Goal: Task Accomplishment & Management: Manage account settings

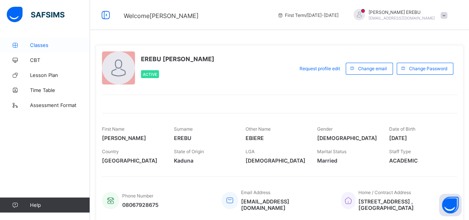
click at [38, 49] on link "Classes" at bounding box center [45, 45] width 90 height 15
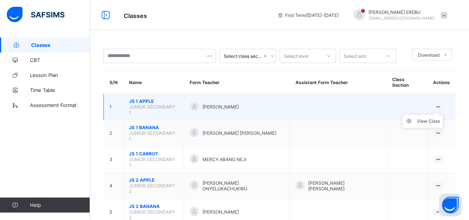
click at [440, 104] on icon at bounding box center [438, 107] width 6 height 6
click at [426, 115] on li "View Class" at bounding box center [423, 121] width 41 height 14
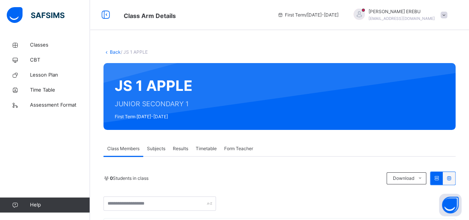
click at [158, 148] on span "Subjects" at bounding box center [156, 148] width 18 height 7
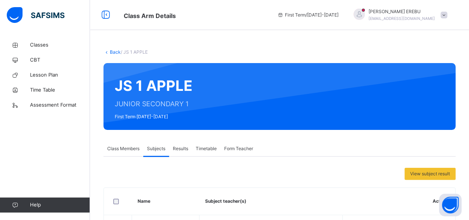
click at [119, 148] on span "Class Members" at bounding box center [123, 148] width 32 height 7
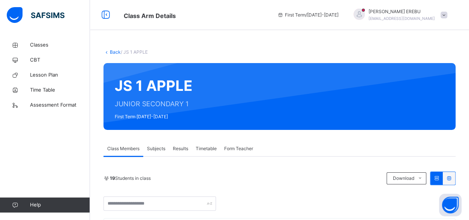
scroll to position [192, 0]
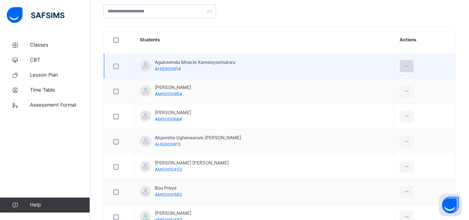
click at [410, 67] on icon at bounding box center [407, 66] width 6 height 7
click at [410, 64] on icon at bounding box center [407, 66] width 6 height 7
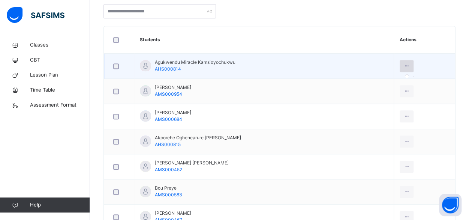
click at [410, 65] on icon at bounding box center [407, 66] width 6 height 7
click at [410, 64] on icon at bounding box center [407, 66] width 6 height 7
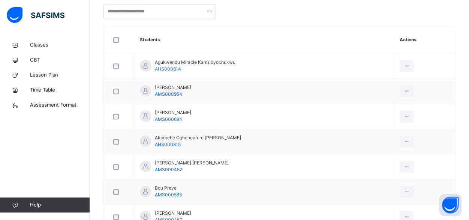
scroll to position [0, 0]
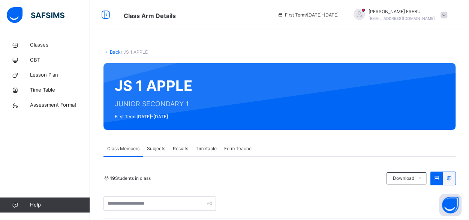
click at [453, 178] on icon at bounding box center [449, 178] width 6 height 6
click at [442, 181] on div at bounding box center [437, 178] width 12 height 13
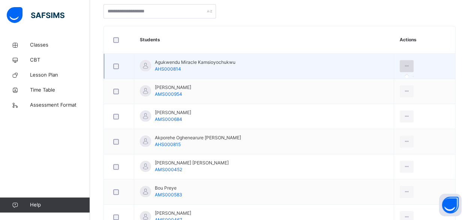
click at [414, 64] on div at bounding box center [407, 66] width 14 height 12
click at [410, 66] on icon at bounding box center [407, 66] width 6 height 7
click at [410, 67] on icon at bounding box center [407, 66] width 6 height 7
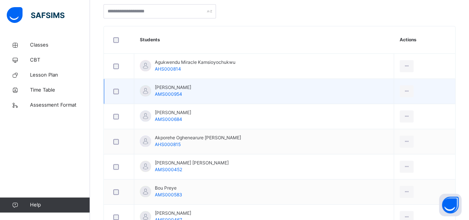
drag, startPoint x: 411, startPoint y: 63, endPoint x: 453, endPoint y: 88, distance: 48.7
click at [453, 88] on td at bounding box center [424, 91] width 61 height 25
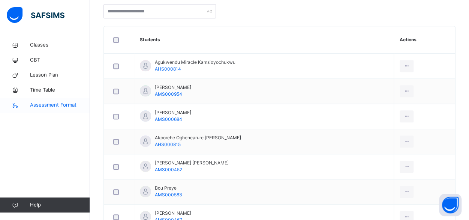
click at [58, 105] on span "Assessment Format" at bounding box center [60, 105] width 60 height 8
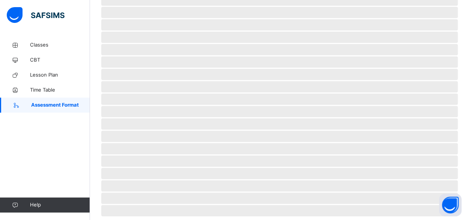
click at [58, 105] on span "Assessment Format" at bounding box center [60, 105] width 59 height 8
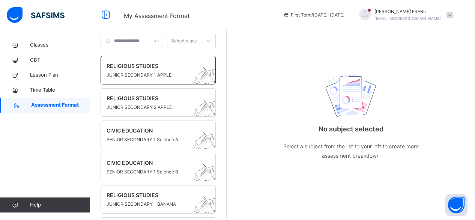
click at [164, 70] on span at bounding box center [151, 71] width 89 height 2
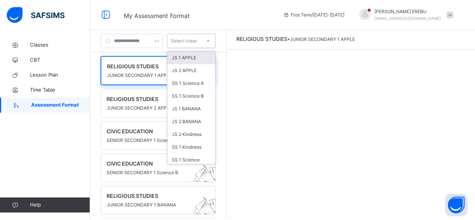
click at [197, 42] on div "Select class" at bounding box center [184, 41] width 26 height 14
click at [198, 57] on div "JS 1 APPLE" at bounding box center [191, 57] width 48 height 13
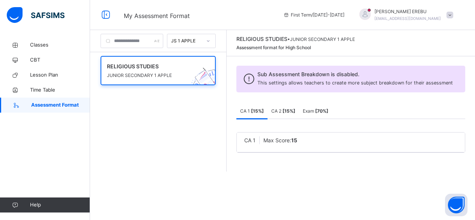
click at [295, 114] on span "CA 2 [ 15 %]" at bounding box center [283, 111] width 24 height 7
click at [328, 114] on b "[ 70 %]" at bounding box center [321, 111] width 13 height 6
click at [263, 114] on span "CA 1 [ 15 %]" at bounding box center [252, 111] width 24 height 6
click at [223, 70] on img at bounding box center [206, 83] width 41 height 40
click at [195, 65] on span "RELIGIOUS STUDIES" at bounding box center [151, 66] width 88 height 8
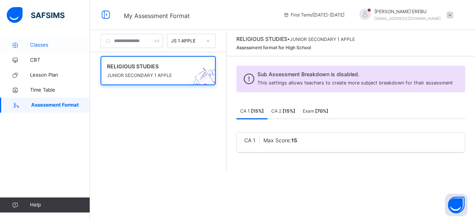
click at [42, 47] on span "Classes" at bounding box center [60, 45] width 60 height 8
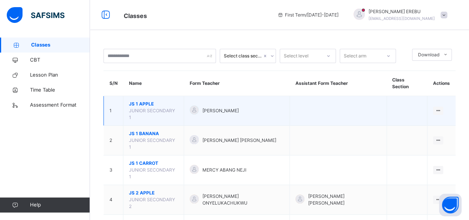
click at [339, 102] on td at bounding box center [338, 111] width 97 height 30
click at [432, 122] on div "View Class" at bounding box center [428, 126] width 23 height 8
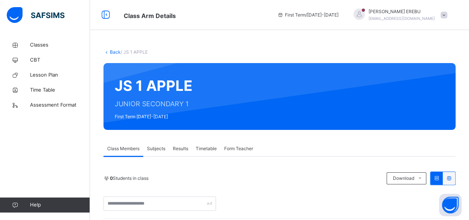
scroll to position [192, 0]
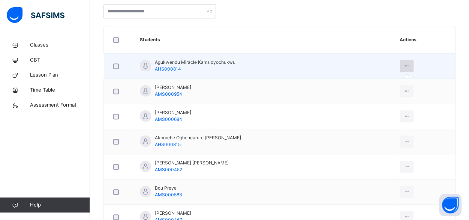
click at [408, 67] on icon at bounding box center [407, 66] width 6 height 7
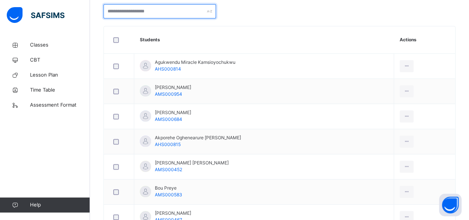
click at [193, 9] on input "text" at bounding box center [160, 11] width 113 height 14
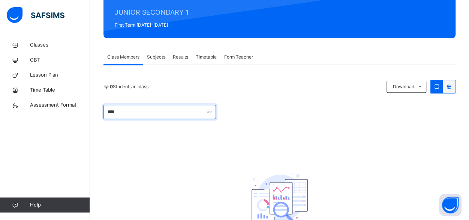
scroll to position [150, 0]
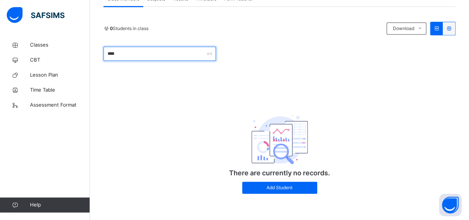
click at [167, 54] on input "****" at bounding box center [160, 54] width 113 height 14
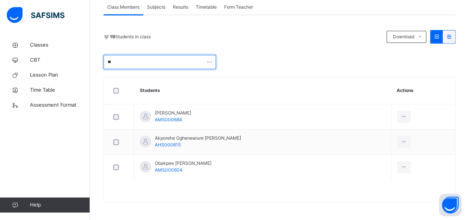
type input "*"
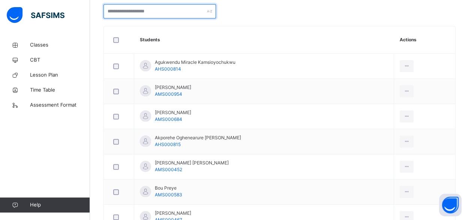
scroll to position [0, 0]
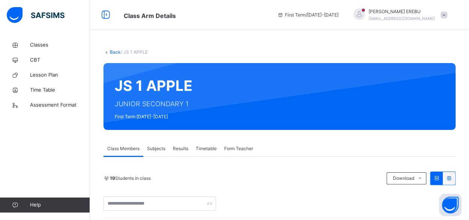
click at [161, 150] on span "Subjects" at bounding box center [156, 148] width 18 height 7
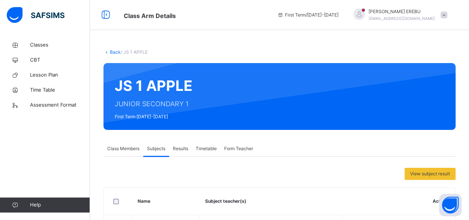
click at [284, 146] on div "Class Members Subjects Results Timetable Form Teacher" at bounding box center [280, 148] width 352 height 15
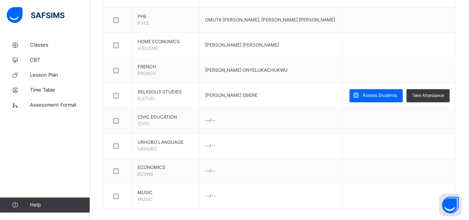
scroll to position [489, 0]
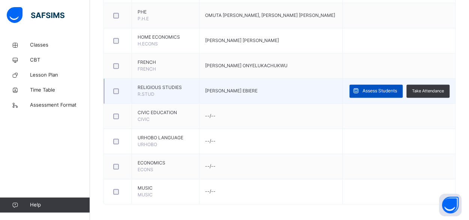
click at [385, 88] on span "Assess Students" at bounding box center [380, 90] width 35 height 7
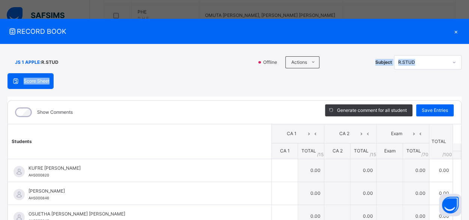
scroll to position [37, 0]
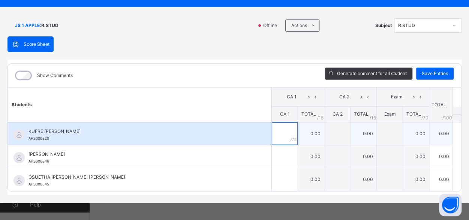
click at [280, 130] on input "text" at bounding box center [285, 133] width 26 height 23
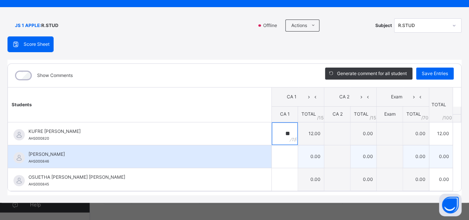
type input "**"
click at [274, 161] on input "text" at bounding box center [285, 156] width 26 height 23
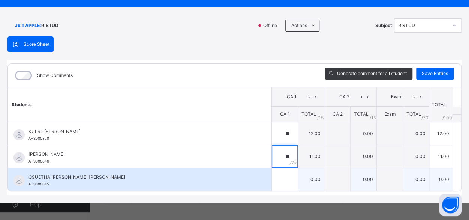
type input "**"
click at [281, 182] on input "text" at bounding box center [285, 179] width 26 height 23
type input "**"
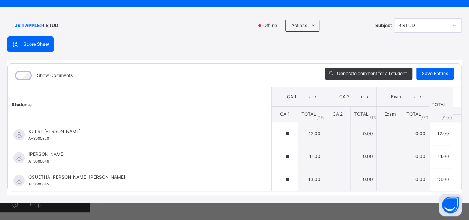
click at [263, 24] on span "Offline" at bounding box center [272, 25] width 19 height 7
click at [310, 44] on li "Download Empty Score Sheet" at bounding box center [333, 43] width 76 height 14
click at [453, 27] on icon at bounding box center [454, 26] width 5 height 8
click at [427, 42] on div "R.STUD" at bounding box center [428, 41] width 67 height 11
click at [427, 42] on div "Score Sheet Score Sheet Show Comments Generate comment for all student Save Ent…" at bounding box center [235, 115] width 454 height 159
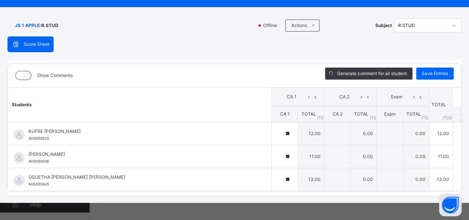
click at [28, 44] on span "Score Sheet" at bounding box center [37, 44] width 26 height 7
click at [23, 46] on span at bounding box center [18, 44] width 12 height 9
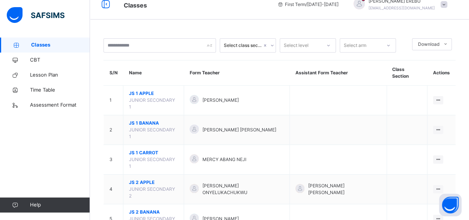
scroll to position [24, 0]
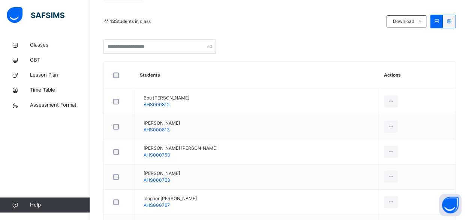
scroll to position [209, 0]
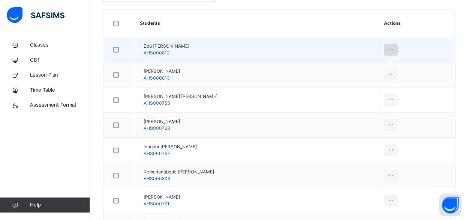
click at [398, 44] on div at bounding box center [391, 50] width 14 height 12
click at [398, 53] on div at bounding box center [391, 50] width 14 height 12
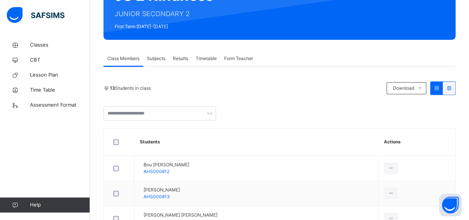
scroll to position [86, 0]
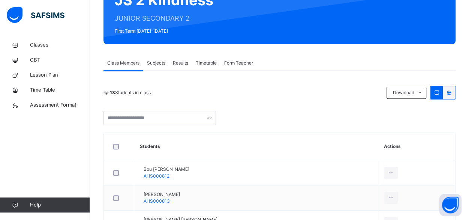
click at [153, 66] on span "Subjects" at bounding box center [156, 63] width 18 height 7
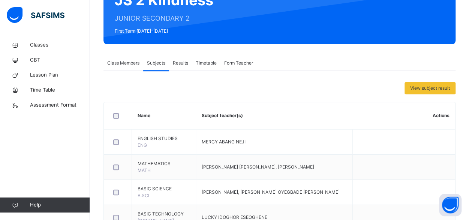
click at [123, 66] on span "Class Members" at bounding box center [123, 63] width 32 height 7
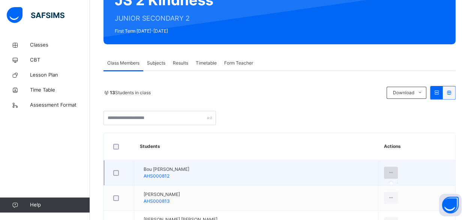
click at [394, 171] on icon at bounding box center [391, 172] width 6 height 7
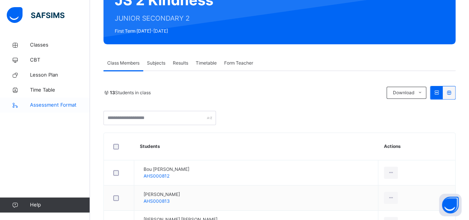
click at [39, 104] on span "Assessment Format" at bounding box center [60, 105] width 60 height 8
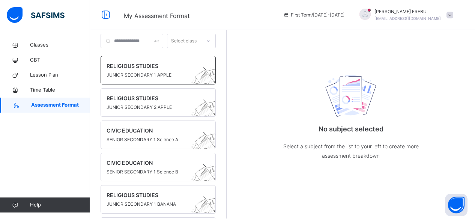
click at [196, 73] on span "JUNIOR SECONDARY 1 APPLE" at bounding box center [151, 75] width 89 height 7
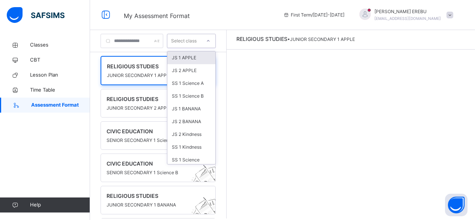
click at [211, 39] on icon at bounding box center [208, 41] width 5 height 8
click at [214, 59] on div "JS 1 APPLE" at bounding box center [191, 57] width 48 height 13
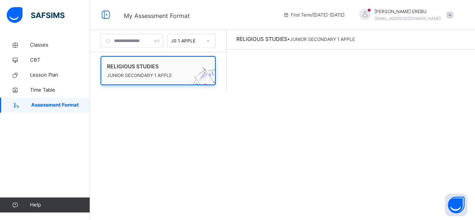
click at [186, 70] on span at bounding box center [151, 71] width 88 height 2
click at [454, 16] on div "[PERSON_NAME] [EMAIL_ADDRESS][DOMAIN_NAME]" at bounding box center [404, 15] width 105 height 14
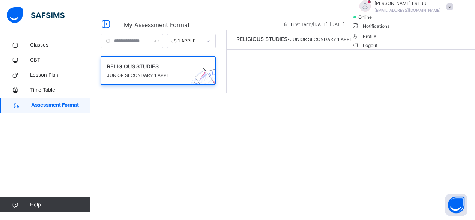
click at [454, 14] on div "[PERSON_NAME] [EMAIL_ADDRESS][DOMAIN_NAME]" at bounding box center [404, 7] width 105 height 14
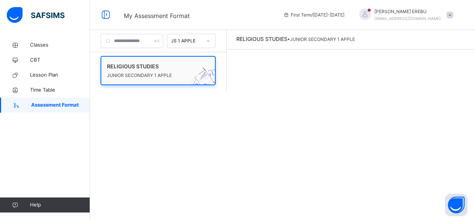
click at [202, 80] on img at bounding box center [206, 83] width 41 height 40
click at [45, 48] on span "Classes" at bounding box center [60, 45] width 60 height 8
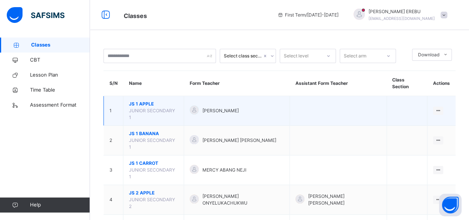
click at [119, 96] on td "1" at bounding box center [114, 111] width 20 height 30
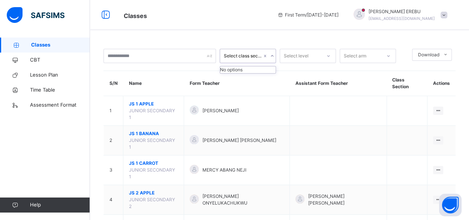
click at [260, 56] on div "Select class section" at bounding box center [243, 56] width 38 height 7
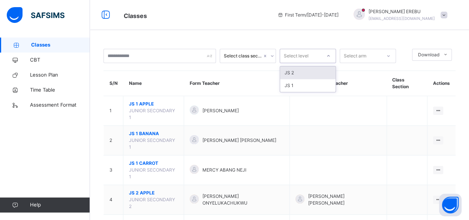
click at [298, 57] on div "Select level" at bounding box center [296, 56] width 25 height 14
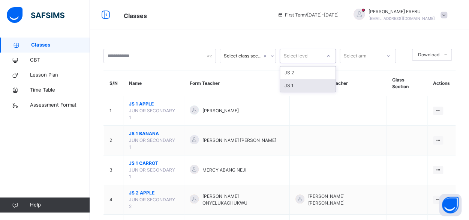
click at [297, 85] on div "JS 1" at bounding box center [308, 85] width 56 height 13
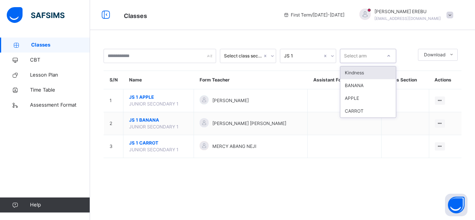
click at [368, 57] on div "Select arm" at bounding box center [360, 56] width 41 height 12
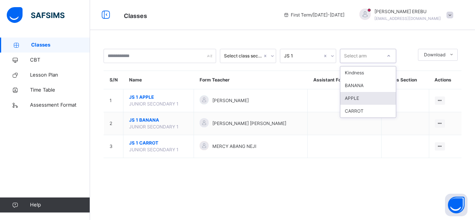
click at [362, 99] on div "APPLE" at bounding box center [368, 98] width 56 height 13
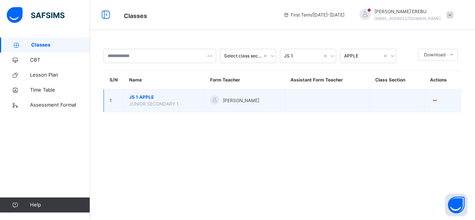
click at [203, 101] on td "JS 1 APPLE JUNIOR SECONDARY 1" at bounding box center [163, 100] width 81 height 23
click at [433, 108] on ul "View Class" at bounding box center [419, 115] width 41 height 14
click at [428, 114] on div "View Class" at bounding box center [425, 116] width 23 height 8
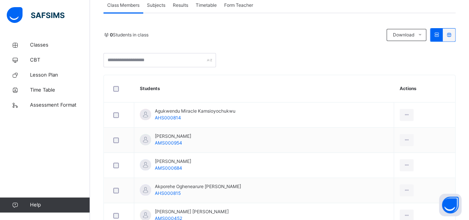
scroll to position [137, 0]
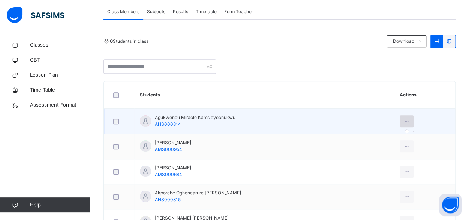
click at [406, 117] on div at bounding box center [407, 121] width 14 height 12
click at [406, 121] on div at bounding box center [407, 121] width 14 height 12
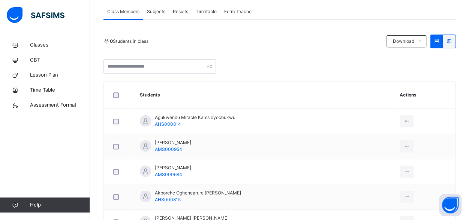
drag, startPoint x: 259, startPoint y: 98, endPoint x: 228, endPoint y: 99, distance: 30.4
click at [228, 99] on th "Students" at bounding box center [264, 94] width 260 height 27
click at [159, 10] on span "Subjects" at bounding box center [156, 11] width 18 height 7
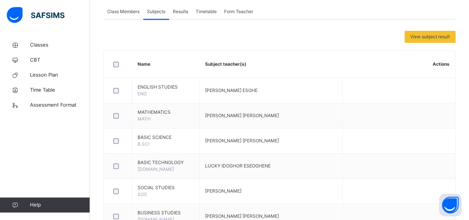
click at [182, 14] on span "Results" at bounding box center [180, 11] width 15 height 7
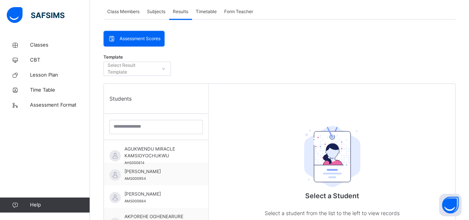
click at [208, 11] on span "Timetable" at bounding box center [206, 11] width 21 height 7
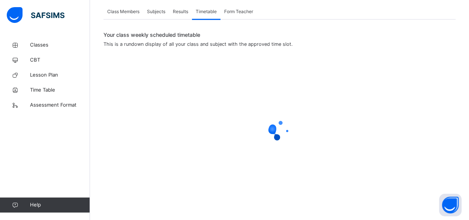
click at [241, 8] on span "Form Teacher" at bounding box center [238, 11] width 29 height 7
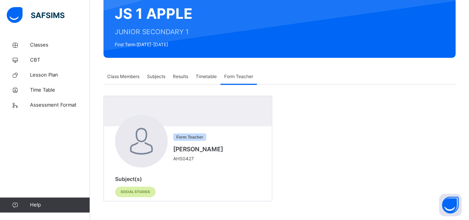
scroll to position [71, 0]
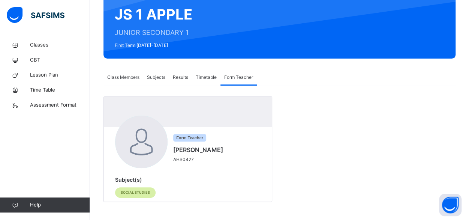
click at [126, 76] on span "Class Members" at bounding box center [123, 77] width 32 height 7
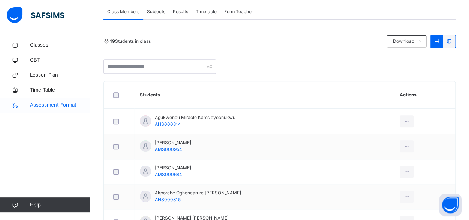
click at [48, 106] on span "Assessment Format" at bounding box center [60, 105] width 60 height 8
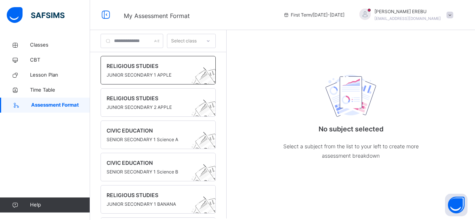
click at [191, 73] on span "JUNIOR SECONDARY 1 APPLE" at bounding box center [151, 75] width 89 height 7
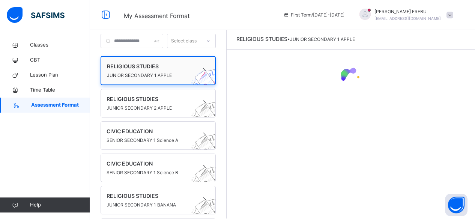
click at [162, 72] on span "JUNIOR SECONDARY 1 APPLE" at bounding box center [151, 75] width 88 height 7
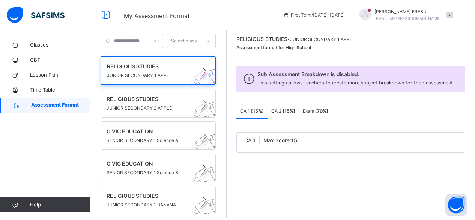
click at [295, 113] on span "CA 2 [ 15 %]" at bounding box center [283, 111] width 24 height 7
click at [261, 119] on div "CA 1 [ 15 %]" at bounding box center [251, 111] width 31 height 15
drag, startPoint x: 266, startPoint y: 151, endPoint x: 272, endPoint y: 176, distance: 25.7
click at [272, 171] on div "Sub Assessment Breakdown is disabled. This settings allows teachers to create m…" at bounding box center [351, 113] width 248 height 115
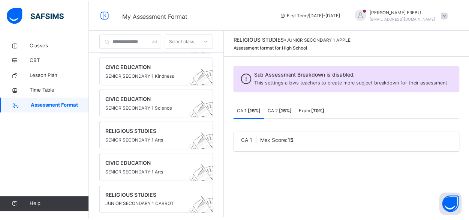
scroll to position [113, 0]
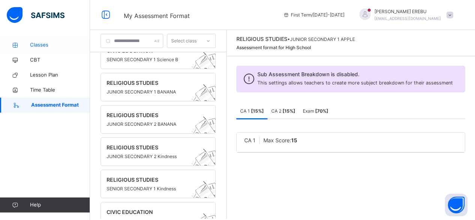
click at [44, 45] on span "Classes" at bounding box center [60, 45] width 60 height 8
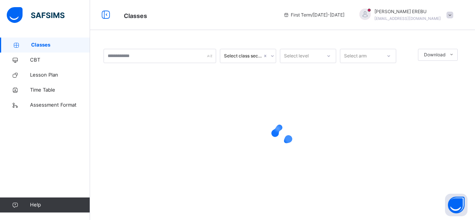
click at [44, 45] on span "Classes" at bounding box center [60, 45] width 59 height 8
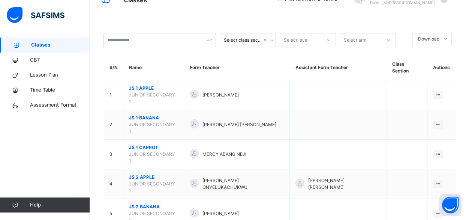
scroll to position [24, 0]
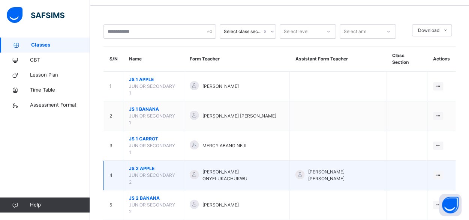
click at [280, 168] on span "[PERSON_NAME] ONYELUKACHUKWU" at bounding box center [243, 175] width 81 height 14
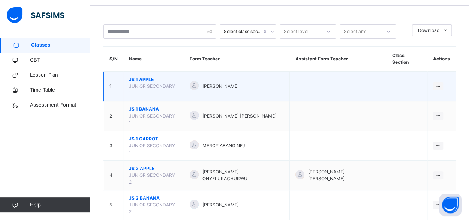
click at [246, 81] on td "[PERSON_NAME]" at bounding box center [237, 87] width 106 height 30
click at [426, 98] on div "View Class" at bounding box center [428, 102] width 23 height 8
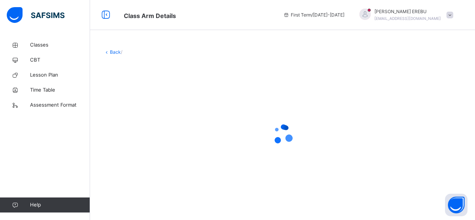
click at [426, 93] on div at bounding box center [283, 134] width 358 height 143
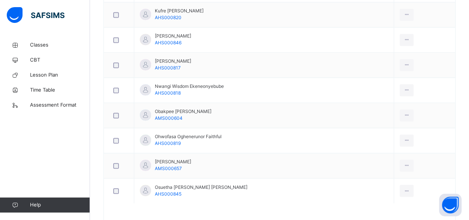
scroll to position [542, 0]
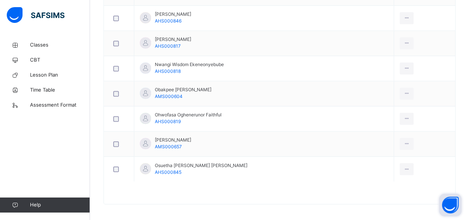
click at [447, 204] on button "Open asap" at bounding box center [450, 205] width 23 height 23
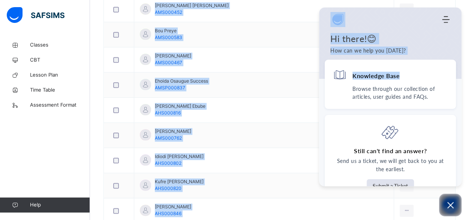
drag, startPoint x: 459, startPoint y: 81, endPoint x: 462, endPoint y: 99, distance: 17.5
click at [462, 99] on body "Class Arm Details First Term / [DATE]-[DATE] [PERSON_NAME] [EMAIL_ADDRESS][DOMA…" at bounding box center [234, 33] width 469 height 765
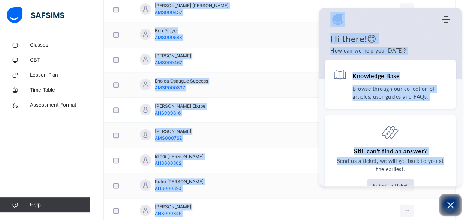
drag, startPoint x: 462, startPoint y: 90, endPoint x: 460, endPoint y: 110, distance: 19.9
click at [460, 119] on body "Class Arm Details First Term / [DATE]-[DATE] [PERSON_NAME] [EMAIL_ADDRESS][DOMA…" at bounding box center [234, 33] width 469 height 765
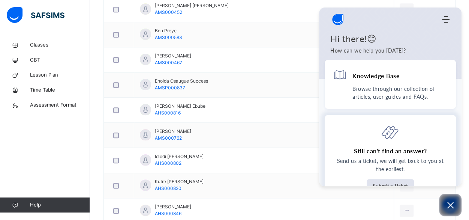
click at [430, 157] on p "Send us a ticket, we will get back to you at the earliest." at bounding box center [390, 165] width 115 height 17
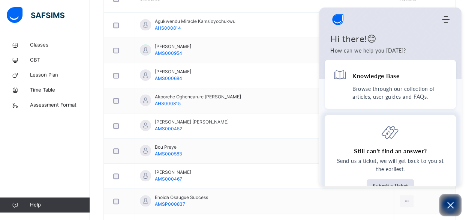
scroll to position [229, 0]
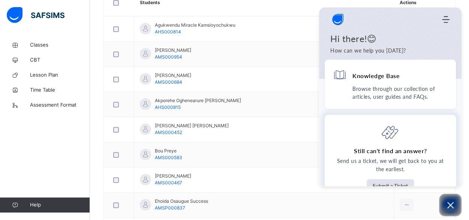
click at [416, 139] on div "Still can't find an answer? Send us a ticket, we will get back to you at the ea…" at bounding box center [390, 158] width 131 height 86
click at [399, 95] on p "Browse through our collection of articles, user guides and FAQs." at bounding box center [400, 93] width 95 height 16
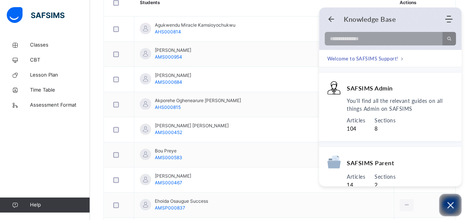
scroll to position [73, 0]
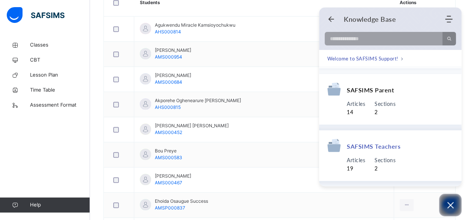
click at [425, 150] on div "SAFSIMS Teachers" at bounding box center [391, 147] width 126 height 18
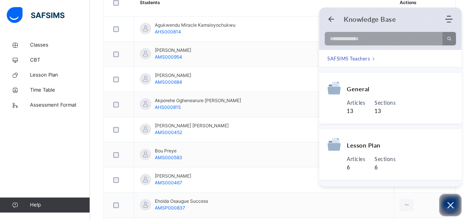
scroll to position [0, 0]
click at [377, 145] on span "Lesson Plan" at bounding box center [364, 145] width 34 height 8
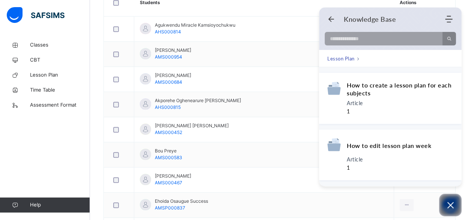
click at [357, 59] on icon "breadcrumb" at bounding box center [358, 58] width 3 height 3
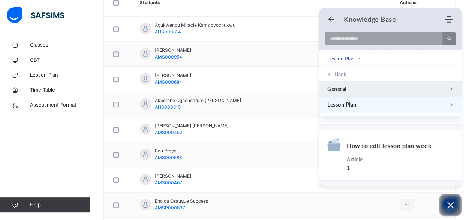
click at [365, 90] on div "General" at bounding box center [389, 89] width 122 height 8
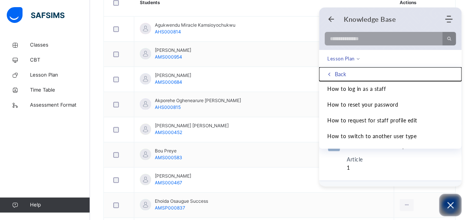
click at [329, 75] on icon "Back" at bounding box center [330, 74] width 4 height 4
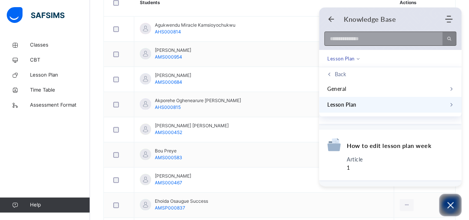
click at [362, 36] on input at bounding box center [381, 39] width 113 height 14
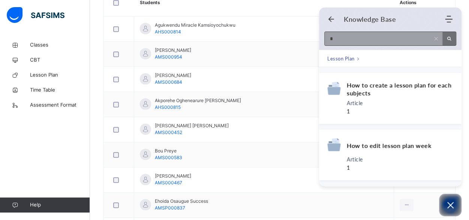
click at [345, 42] on input "*" at bounding box center [377, 39] width 104 height 14
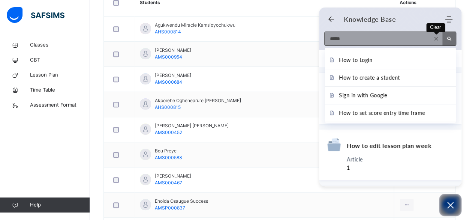
type input "*****"
click at [438, 38] on icon at bounding box center [436, 38] width 5 height 5
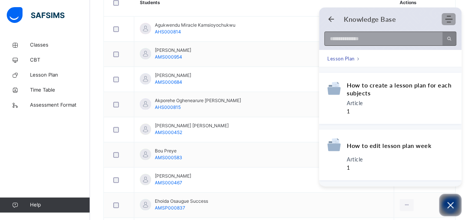
click at [450, 20] on icon "Modules Menu" at bounding box center [449, 19] width 8 height 8
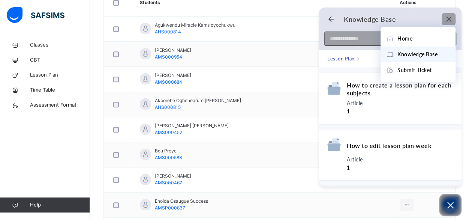
click at [453, 18] on div "Modules Menu" at bounding box center [448, 19] width 9 height 8
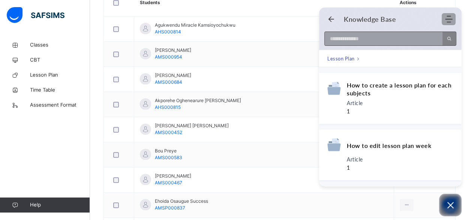
click at [453, 18] on div "Modules Menu" at bounding box center [448, 19] width 9 height 8
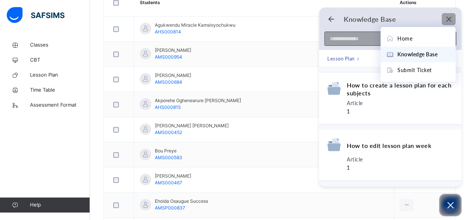
click at [453, 18] on div "Modules Menu" at bounding box center [448, 19] width 9 height 8
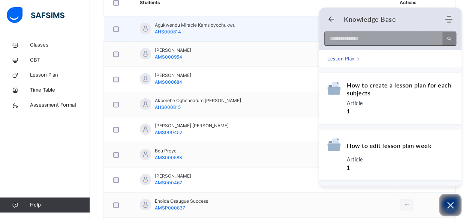
click at [299, 26] on td "Agukwendu Miracle Kamsioyochukwu AHS000814" at bounding box center [264, 29] width 260 height 25
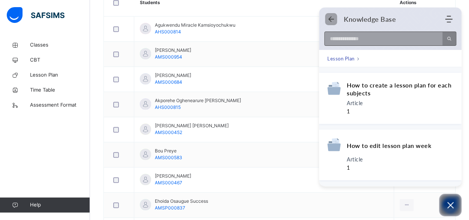
click at [331, 22] on icon "Back" at bounding box center [332, 19] width 8 height 8
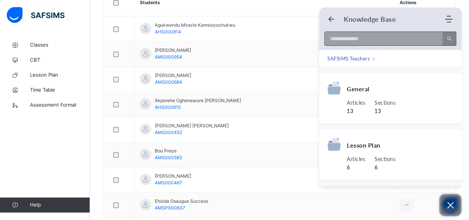
click at [450, 198] on button "Open asap" at bounding box center [450, 205] width 23 height 23
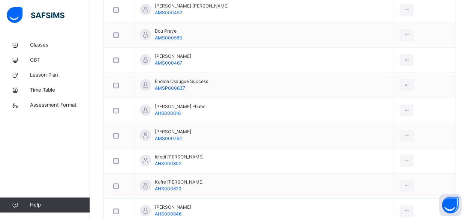
scroll to position [348, 0]
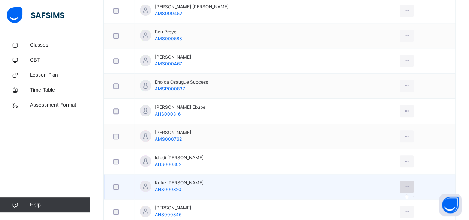
click at [410, 184] on icon at bounding box center [407, 186] width 6 height 7
drag, startPoint x: 411, startPoint y: 184, endPoint x: 423, endPoint y: 174, distance: 15.7
click at [423, 174] on td at bounding box center [424, 186] width 61 height 25
click at [406, 184] on div at bounding box center [407, 186] width 14 height 12
click at [408, 187] on icon at bounding box center [407, 186] width 6 height 7
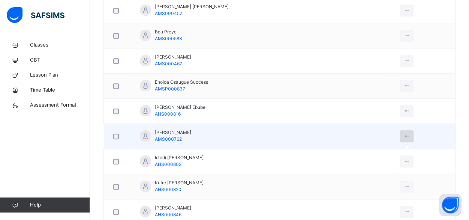
click at [409, 135] on icon at bounding box center [407, 136] width 6 height 7
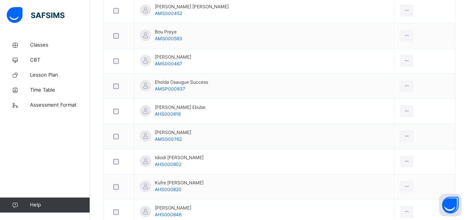
scroll to position [156, 0]
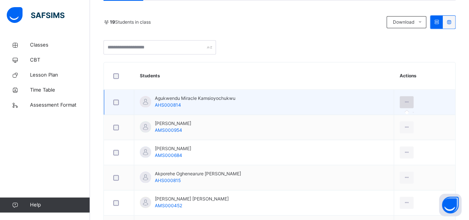
click at [414, 105] on div at bounding box center [407, 102] width 14 height 12
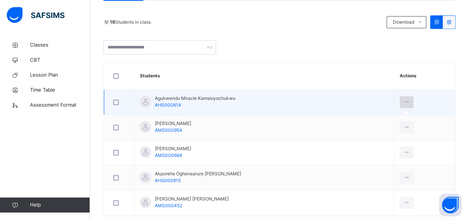
click at [414, 105] on div at bounding box center [407, 102] width 14 height 12
click at [410, 102] on icon at bounding box center [407, 102] width 6 height 7
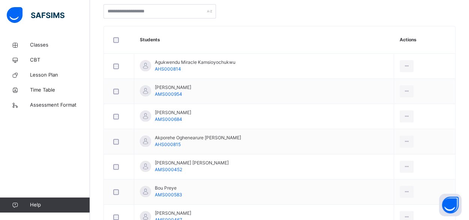
scroll to position [0, 0]
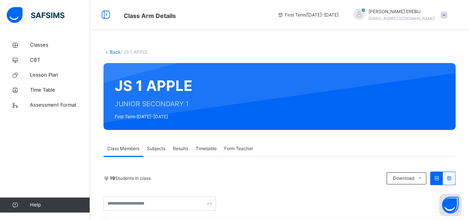
click at [113, 53] on link "Back" at bounding box center [115, 52] width 11 height 6
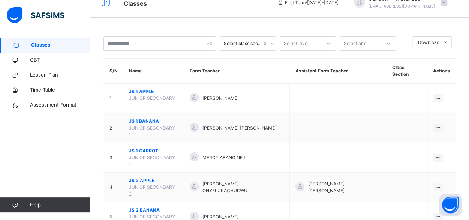
scroll to position [24, 0]
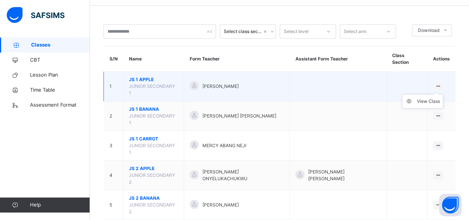
click at [443, 82] on div at bounding box center [438, 86] width 10 height 8
click at [432, 98] on div "View Class" at bounding box center [428, 102] width 23 height 8
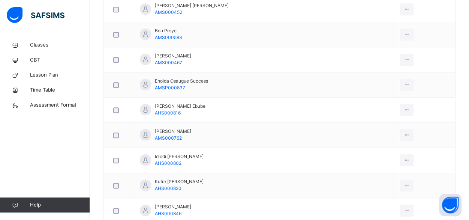
scroll to position [29, 0]
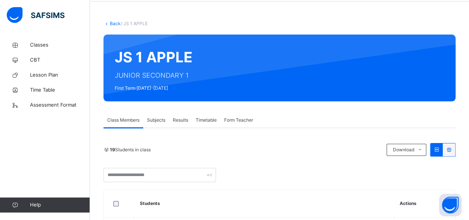
click at [113, 23] on link "Back" at bounding box center [115, 24] width 11 height 6
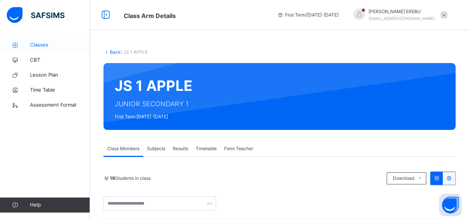
click at [41, 47] on span "Classes" at bounding box center [60, 45] width 60 height 8
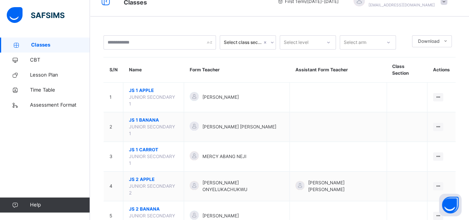
scroll to position [24, 0]
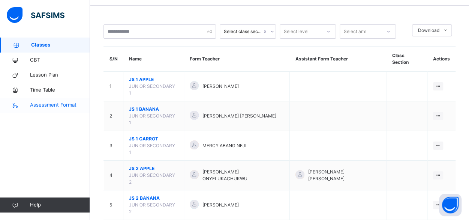
click at [67, 105] on span "Assessment Format" at bounding box center [60, 105] width 60 height 8
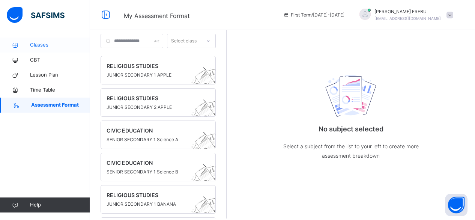
click at [47, 47] on span "Classes" at bounding box center [60, 45] width 60 height 8
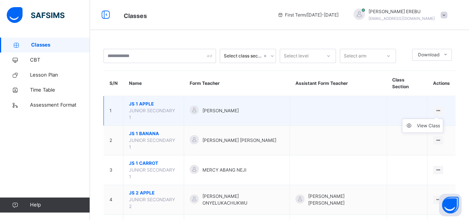
click at [444, 107] on div at bounding box center [438, 111] width 10 height 8
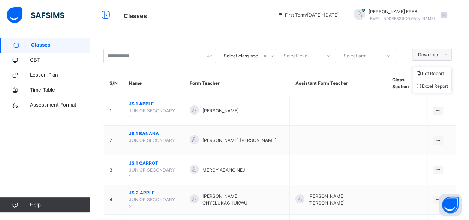
click at [448, 57] on span at bounding box center [446, 55] width 12 height 12
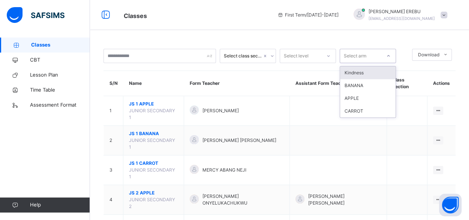
click at [389, 56] on icon at bounding box center [389, 56] width 5 height 8
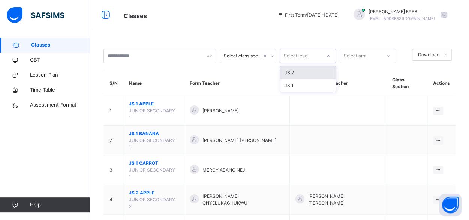
click at [323, 60] on div at bounding box center [328, 56] width 13 height 12
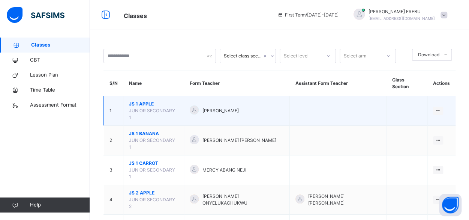
click at [226, 107] on span "[PERSON_NAME]" at bounding box center [221, 110] width 36 height 7
drag, startPoint x: 226, startPoint y: 102, endPoint x: 171, endPoint y: 106, distance: 55.3
click at [171, 108] on span "JUNIOR SECONDARY 1" at bounding box center [152, 114] width 46 height 12
click at [432, 122] on div "View Class" at bounding box center [428, 126] width 23 height 8
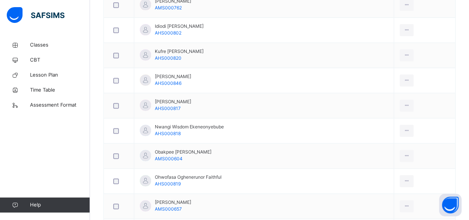
scroll to position [542, 0]
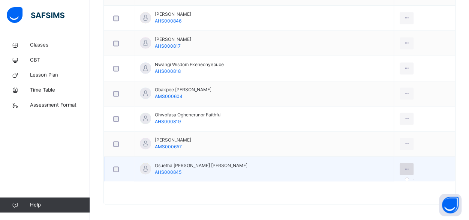
click at [410, 168] on icon at bounding box center [407, 168] width 6 height 7
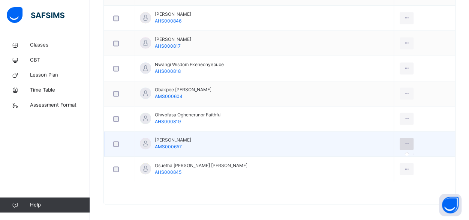
click at [414, 144] on div at bounding box center [407, 144] width 14 height 12
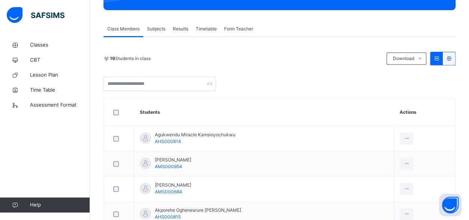
scroll to position [120, 0]
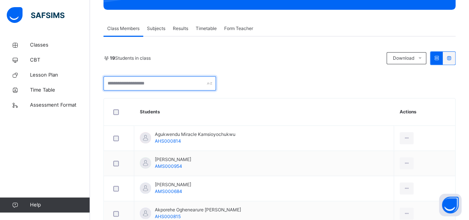
click at [189, 82] on input "text" at bounding box center [160, 83] width 113 height 14
click at [162, 32] on span "Subjects" at bounding box center [156, 28] width 18 height 7
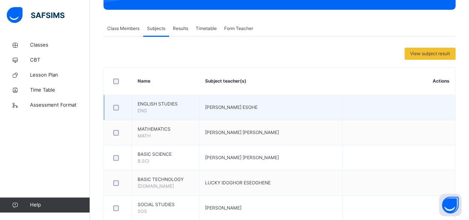
click at [235, 106] on span "[PERSON_NAME] ESOHE" at bounding box center [231, 107] width 53 height 6
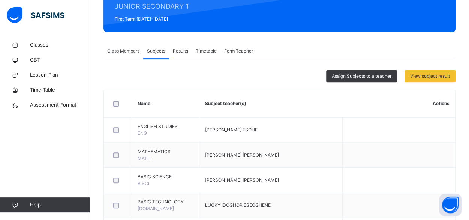
scroll to position [0, 0]
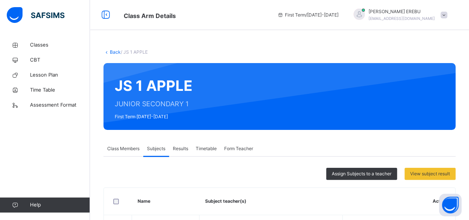
click at [120, 149] on span "Class Members" at bounding box center [123, 148] width 32 height 7
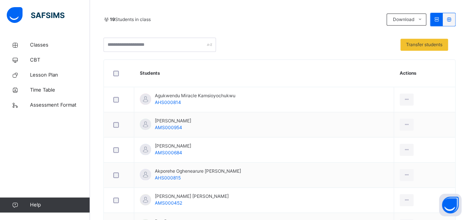
scroll to position [119, 0]
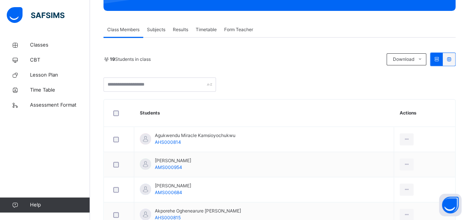
click at [155, 35] on div "Subjects" at bounding box center [156, 29] width 26 height 15
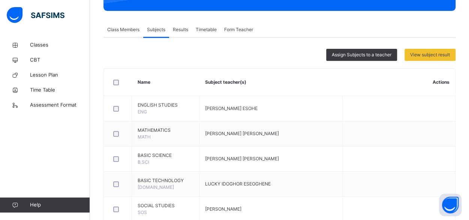
click at [136, 33] on div "Class Members" at bounding box center [124, 29] width 40 height 15
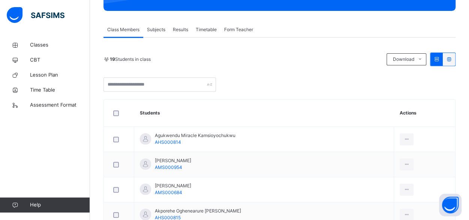
click at [162, 31] on span "Subjects" at bounding box center [156, 29] width 18 height 7
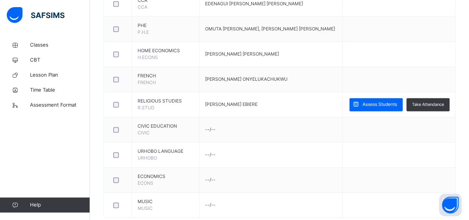
scroll to position [489, 0]
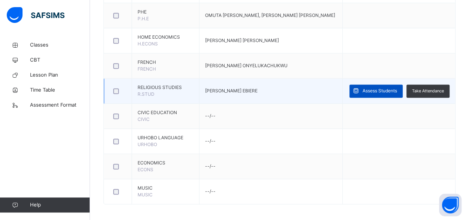
click at [373, 87] on span "Assess Students" at bounding box center [380, 90] width 35 height 7
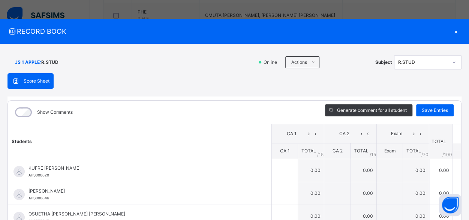
scroll to position [37, 0]
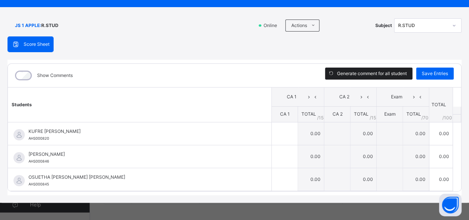
click at [379, 72] on span "Generate comment for all student" at bounding box center [372, 73] width 70 height 7
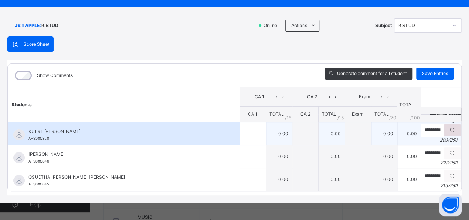
click at [452, 128] on icon at bounding box center [453, 130] width 6 height 7
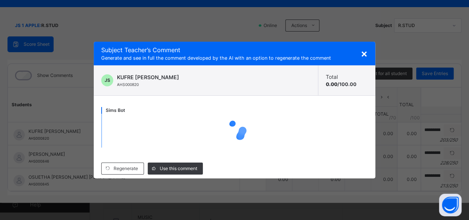
click at [364, 57] on span "×" at bounding box center [364, 53] width 7 height 13
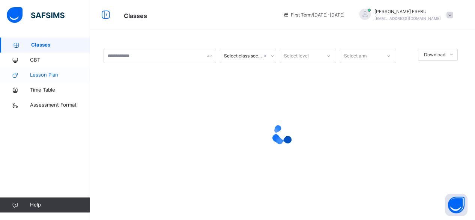
click at [41, 77] on span "Lesson Plan" at bounding box center [60, 75] width 60 height 8
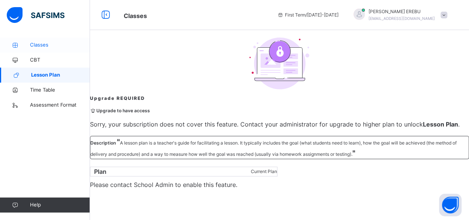
click at [44, 50] on link "Classes" at bounding box center [45, 45] width 90 height 15
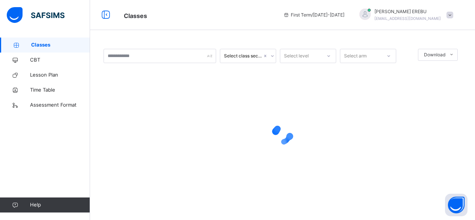
click at [206, 35] on div "Select class section Select level Select arm Download Pdf Report Excel Report ×…" at bounding box center [282, 110] width 385 height 220
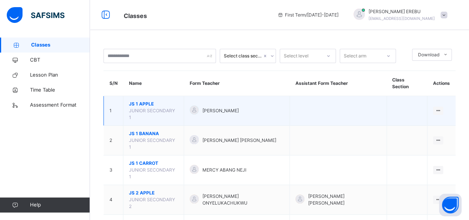
click at [131, 108] on span "JUNIOR SECONDARY 1" at bounding box center [152, 114] width 46 height 12
click at [232, 107] on span "[PERSON_NAME]" at bounding box center [221, 110] width 36 height 7
click at [434, 122] on div "View Class" at bounding box center [428, 126] width 23 height 8
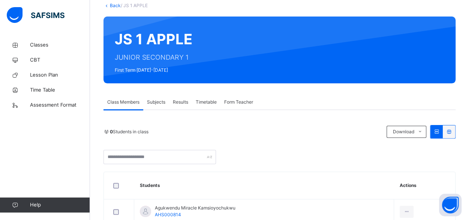
scroll to position [46, 0]
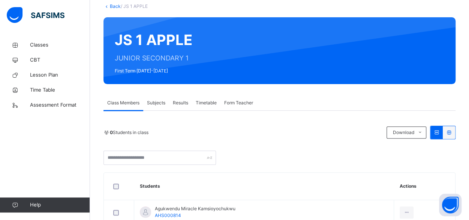
click at [159, 107] on div "Subjects" at bounding box center [156, 102] width 26 height 15
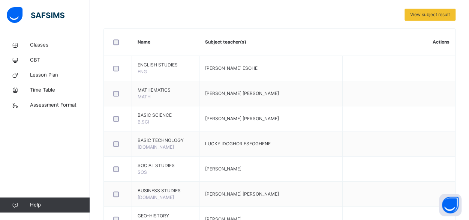
scroll to position [87, 0]
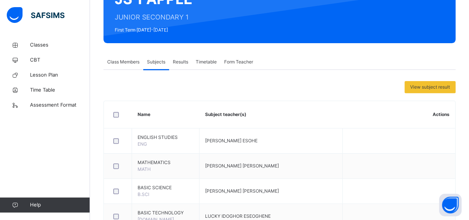
click at [131, 60] on span "Class Members" at bounding box center [123, 62] width 32 height 7
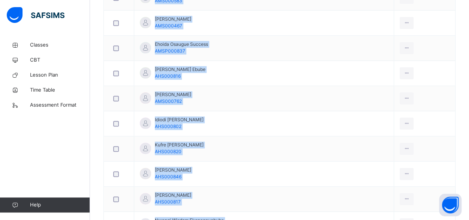
scroll to position [542, 0]
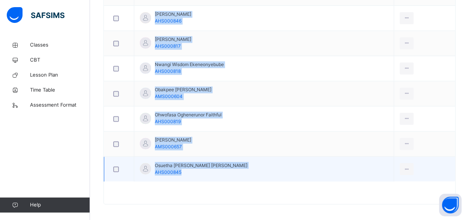
drag, startPoint x: 138, startPoint y: 113, endPoint x: 193, endPoint y: 170, distance: 79.1
copy tbody "Agukwendu Miracle Kamsioyochukwu AHS000814 [PERSON_NAME] Morounfola AMS000954 A…"
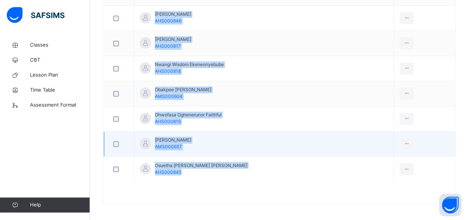
click at [284, 131] on td "[PERSON_NAME] AMS000657" at bounding box center [264, 143] width 260 height 25
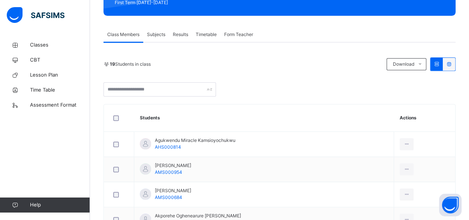
scroll to position [119, 0]
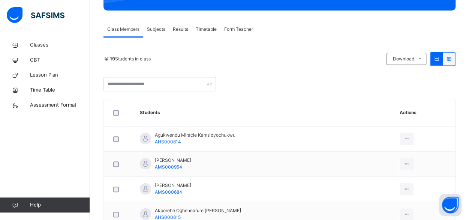
click at [165, 31] on span "Subjects" at bounding box center [156, 29] width 18 height 7
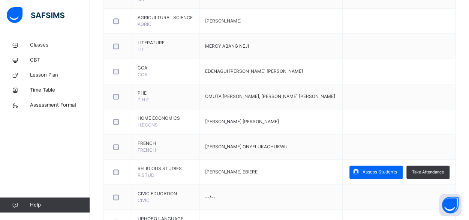
scroll to position [414, 0]
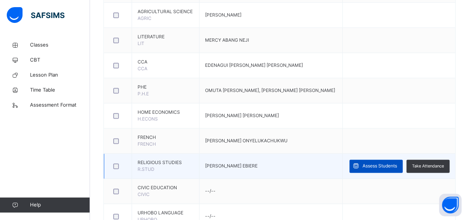
click at [376, 168] on div "Assess Students" at bounding box center [376, 165] width 53 height 13
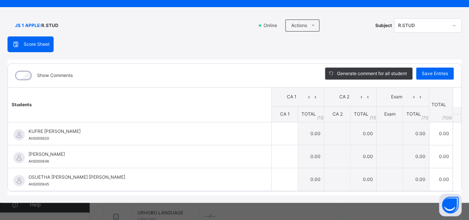
scroll to position [28, 0]
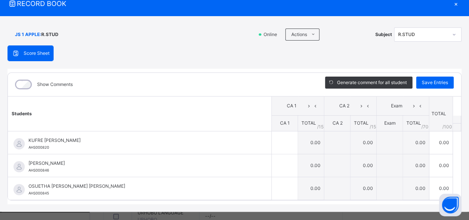
click at [300, 41] on div "Online Actions Download Empty Score Sheet Upload/map score sheet Subject R.STUD" at bounding box center [359, 34] width 205 height 14
click at [308, 64] on li "Upload/map score sheet" at bounding box center [333, 66] width 76 height 14
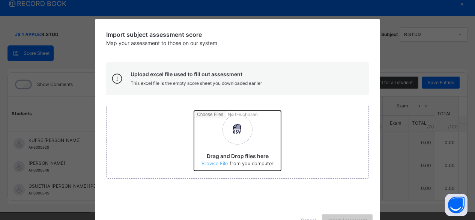
click at [233, 126] on input "Drag and Drop files here Select your Excel file Browse file Maximum size 2.5mb" at bounding box center [325, 144] width 262 height 66
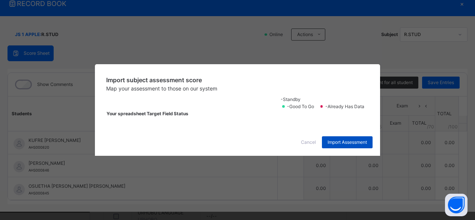
click at [330, 146] on span "Import Assessment" at bounding box center [347, 142] width 39 height 7
click at [310, 146] on span "Cancel" at bounding box center [308, 142] width 15 height 7
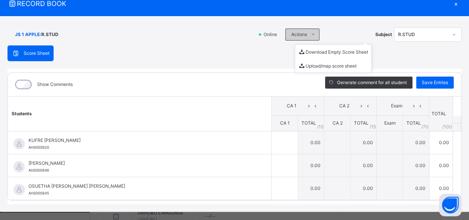
click at [307, 34] on span at bounding box center [313, 35] width 12 height 12
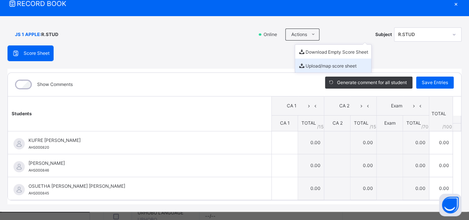
click at [307, 66] on li "Upload/map score sheet" at bounding box center [333, 66] width 76 height 14
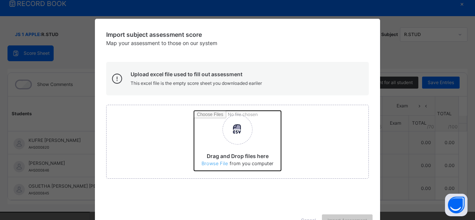
click at [236, 140] on input "Drag and Drop files here Select your Excel file Browse file Maximum size 2.5mb" at bounding box center [325, 144] width 262 height 66
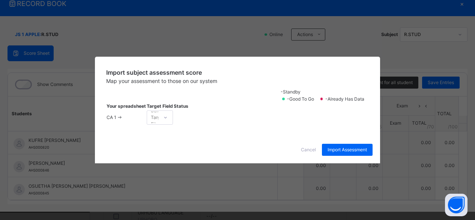
click at [158, 120] on div "Select Target Filed" at bounding box center [152, 117] width 11 height 12
click at [173, 138] on div "CA 1" at bounding box center [160, 134] width 26 height 13
click at [359, 153] on span "Import Assessment" at bounding box center [347, 149] width 39 height 7
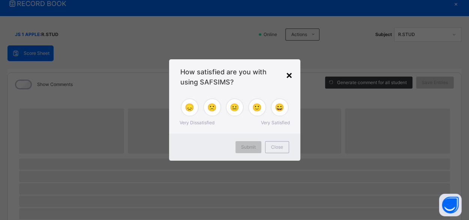
click at [289, 74] on div "×" at bounding box center [289, 75] width 7 height 16
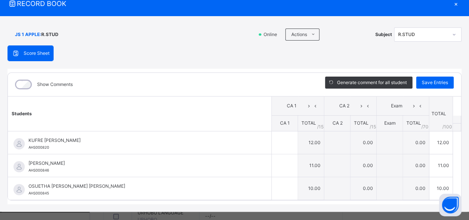
type input "**"
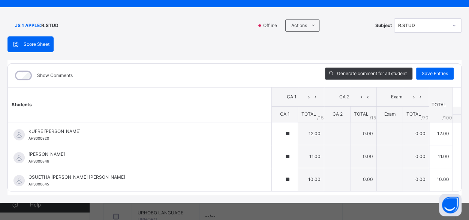
click at [19, 48] on span at bounding box center [18, 44] width 12 height 9
click at [35, 40] on div "Score Sheet" at bounding box center [30, 44] width 45 height 15
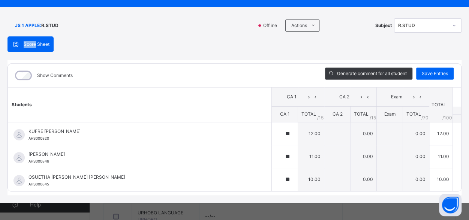
click at [35, 40] on div "Score Sheet" at bounding box center [30, 44] width 45 height 15
click at [49, 44] on span "Score Sheet" at bounding box center [37, 44] width 26 height 7
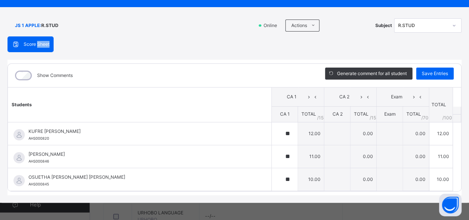
click at [49, 44] on span "Score Sheet" at bounding box center [37, 44] width 26 height 7
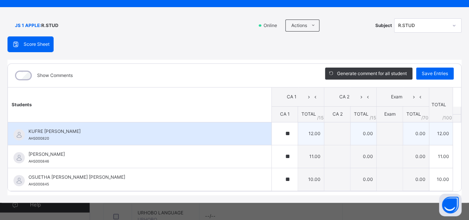
click at [63, 131] on span "KUFRE [PERSON_NAME]" at bounding box center [142, 131] width 226 height 7
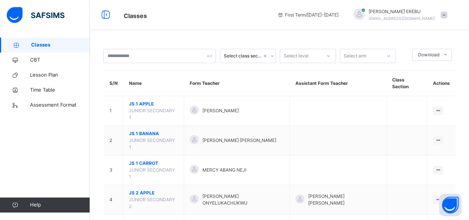
click at [208, 80] on th "Form Teacher" at bounding box center [237, 83] width 106 height 25
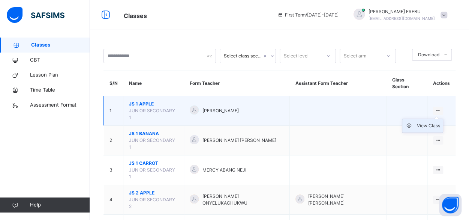
click at [429, 122] on div "View Class" at bounding box center [428, 126] width 23 height 8
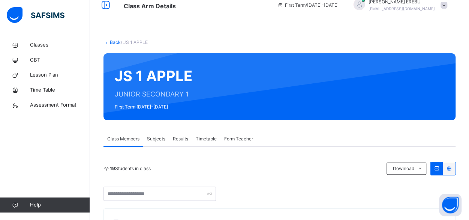
scroll to position [22, 0]
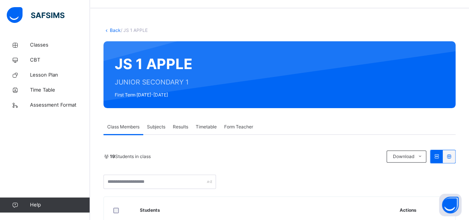
click at [157, 128] on span "Subjects" at bounding box center [156, 126] width 18 height 7
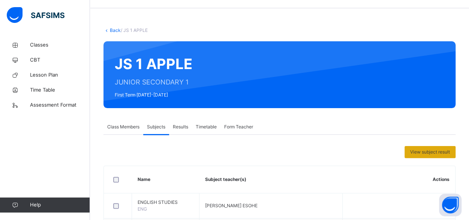
click at [424, 149] on span "View subject result" at bounding box center [431, 152] width 40 height 7
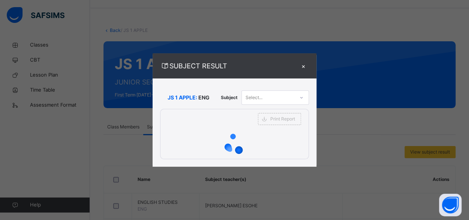
scroll to position [0, 0]
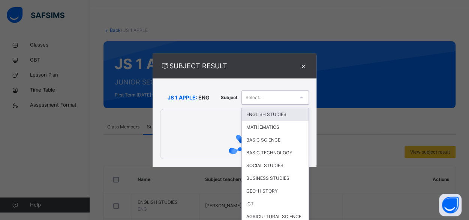
click at [293, 98] on div "Select..." at bounding box center [268, 98] width 53 height 12
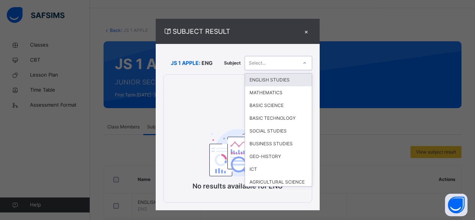
click at [293, 62] on div "Select..." at bounding box center [271, 63] width 53 height 12
click at [284, 78] on div "ENGLISH STUDIES" at bounding box center [278, 80] width 67 height 13
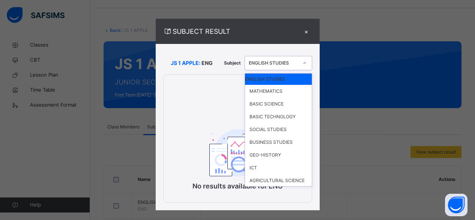
click at [298, 65] on div at bounding box center [305, 63] width 14 height 14
click at [289, 89] on div "MATHEMATICS" at bounding box center [278, 91] width 67 height 13
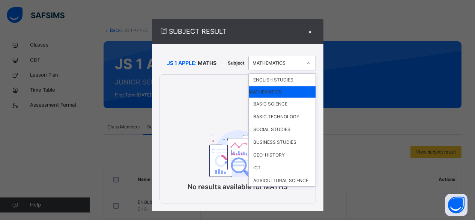
click at [311, 68] on div at bounding box center [308, 63] width 13 height 12
click at [311, 26] on div "SUBJECT RESULT ×" at bounding box center [237, 31] width 171 height 25
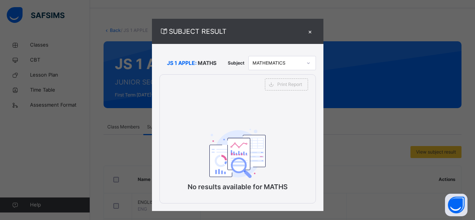
click at [307, 32] on div "×" at bounding box center [310, 31] width 11 height 10
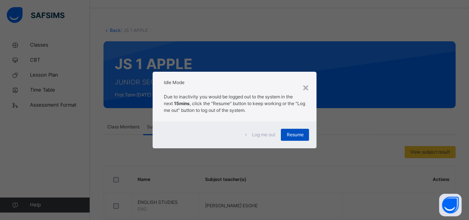
click at [290, 132] on span "Resume" at bounding box center [295, 134] width 17 height 7
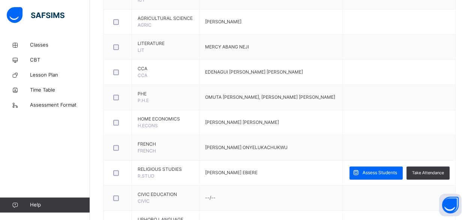
scroll to position [406, 0]
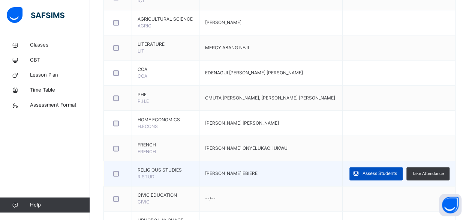
click at [375, 170] on span "Assess Students" at bounding box center [380, 173] width 35 height 7
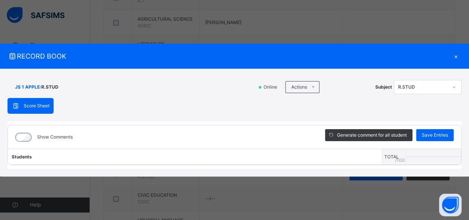
click at [456, 56] on div "×" at bounding box center [456, 56] width 11 height 10
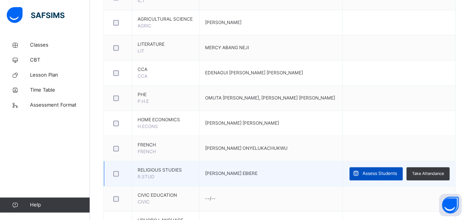
click at [373, 172] on span "Assess Students" at bounding box center [380, 173] width 35 height 7
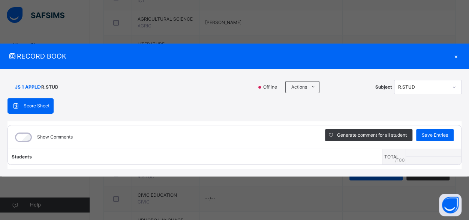
click at [458, 57] on div "×" at bounding box center [456, 56] width 11 height 10
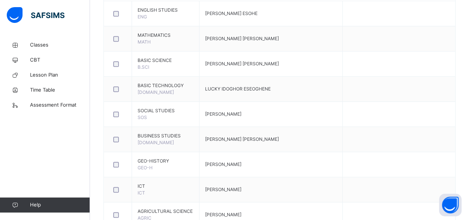
scroll to position [21, 0]
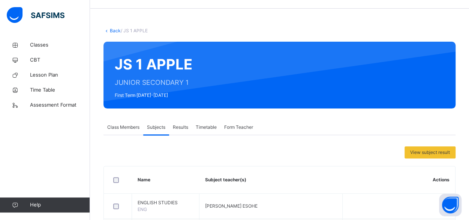
click at [115, 127] on span "Class Members" at bounding box center [123, 127] width 32 height 7
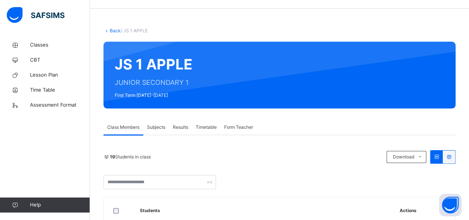
click at [161, 128] on span "Subjects" at bounding box center [156, 127] width 18 height 7
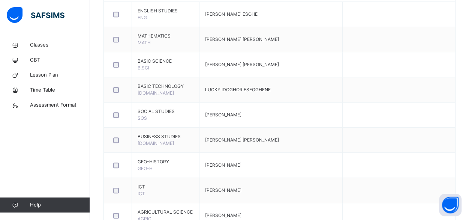
scroll to position [21, 0]
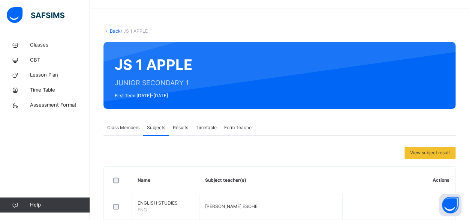
click at [111, 126] on span "Class Members" at bounding box center [123, 127] width 32 height 7
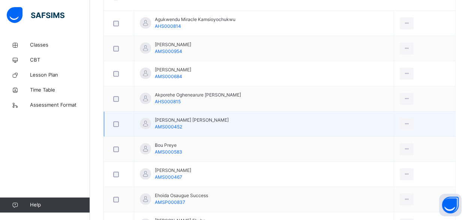
scroll to position [235, 0]
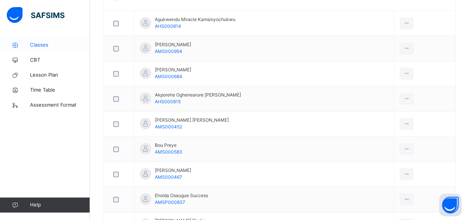
click at [33, 47] on span "Classes" at bounding box center [60, 45] width 60 height 8
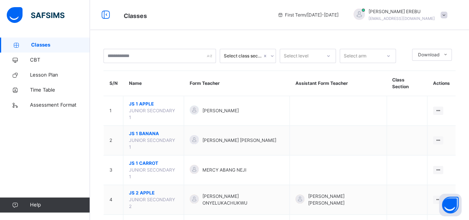
scroll to position [24, 0]
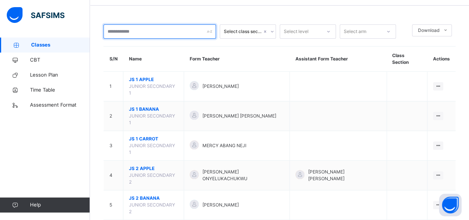
click at [186, 36] on input "text" at bounding box center [160, 31] width 113 height 14
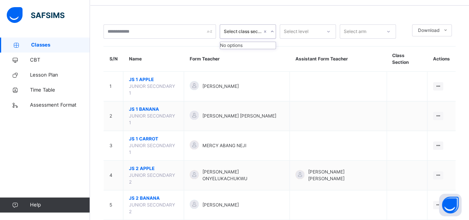
click at [272, 30] on icon at bounding box center [272, 32] width 5 height 8
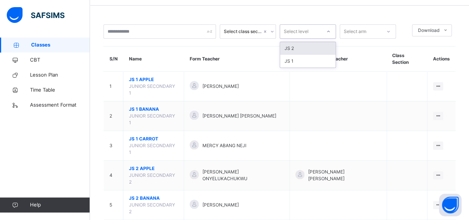
click at [330, 32] on icon at bounding box center [328, 32] width 5 height 8
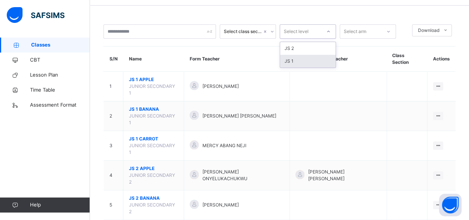
click at [307, 59] on div "JS 1" at bounding box center [308, 61] width 56 height 13
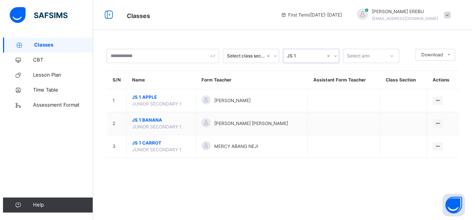
scroll to position [0, 0]
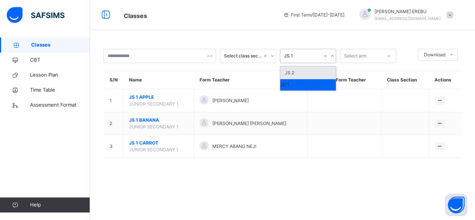
click at [333, 53] on icon at bounding box center [332, 56] width 5 height 8
click at [321, 69] on div "JS 2" at bounding box center [308, 72] width 56 height 13
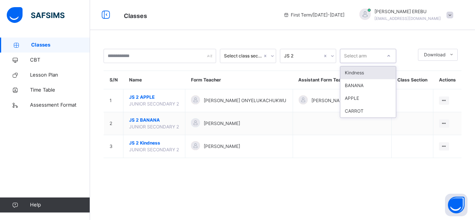
click at [387, 53] on icon at bounding box center [389, 56] width 5 height 8
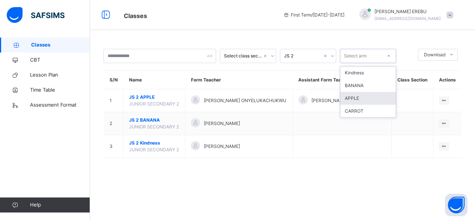
click at [355, 94] on div "APPLE" at bounding box center [368, 98] width 56 height 13
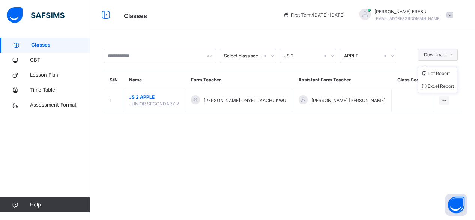
click at [450, 57] on icon at bounding box center [452, 55] width 6 height 6
click at [48, 58] on span "CBT" at bounding box center [60, 60] width 60 height 8
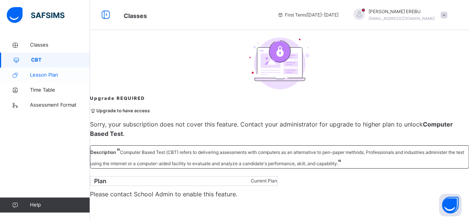
click at [45, 74] on span "Lesson Plan" at bounding box center [60, 75] width 60 height 8
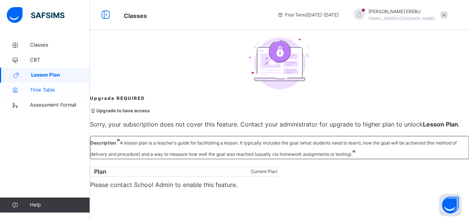
click at [37, 90] on span "Time Table" at bounding box center [60, 90] width 60 height 8
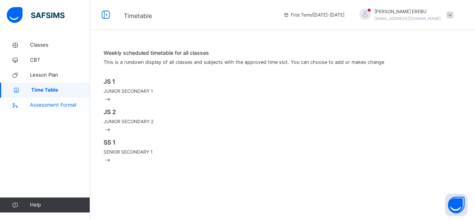
click at [46, 104] on span "Assessment Format" at bounding box center [60, 105] width 60 height 8
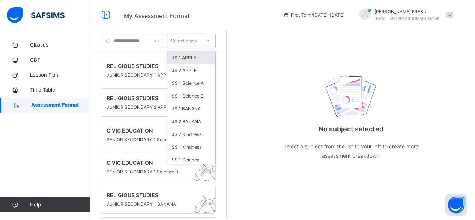
click at [211, 41] on icon at bounding box center [208, 41] width 5 height 8
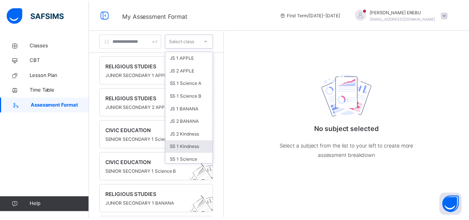
scroll to position [28, 0]
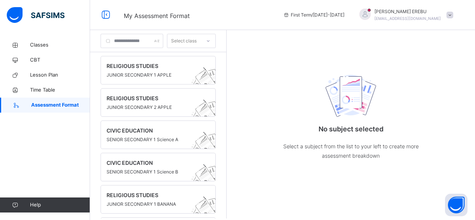
click at [275, 152] on div "No subject selected Select a subject from the list to your left to create more …" at bounding box center [351, 124] width 248 height 188
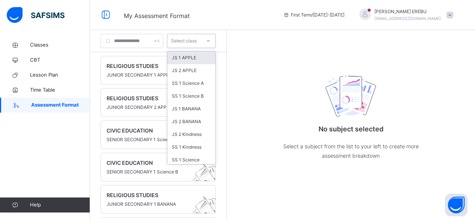
click at [211, 39] on icon at bounding box center [208, 41] width 5 height 8
click at [206, 59] on div "JS 1 APPLE" at bounding box center [191, 57] width 48 height 13
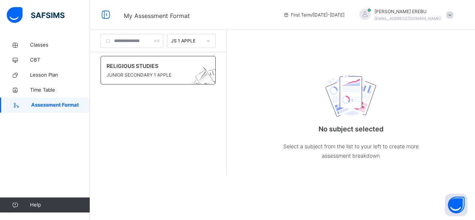
click at [210, 68] on span at bounding box center [204, 70] width 11 height 9
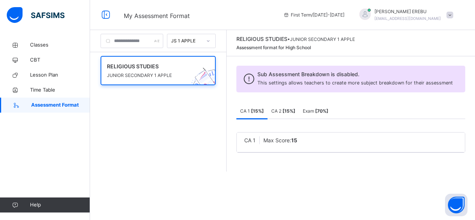
click at [295, 114] on b "[ 15 %]" at bounding box center [289, 111] width 13 height 6
click at [264, 114] on span "CA 1 [ 15 %]" at bounding box center [252, 111] width 24 height 6
click at [248, 90] on div "Sub Assessment Breakdown is disabled. This settings allows teachers to create m…" at bounding box center [351, 113] width 248 height 115
click at [42, 42] on span "Classes" at bounding box center [60, 45] width 60 height 8
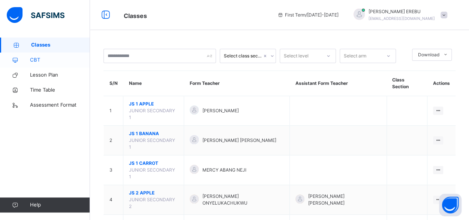
click at [34, 62] on span "CBT" at bounding box center [60, 60] width 60 height 8
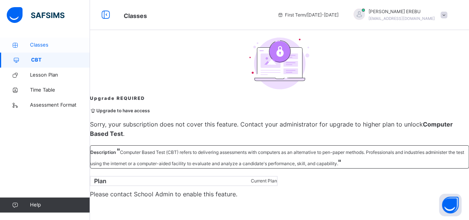
click at [39, 45] on span "Classes" at bounding box center [60, 45] width 60 height 8
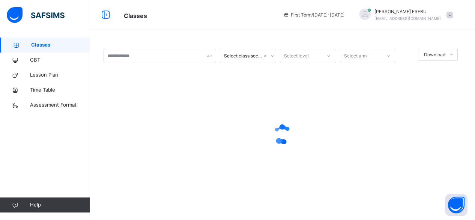
click at [450, 14] on span at bounding box center [450, 15] width 7 height 7
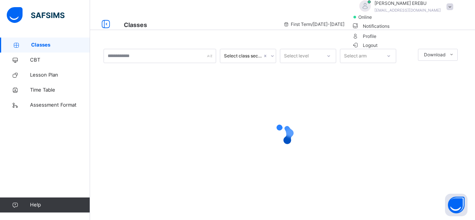
click at [450, 10] on span at bounding box center [450, 6] width 7 height 7
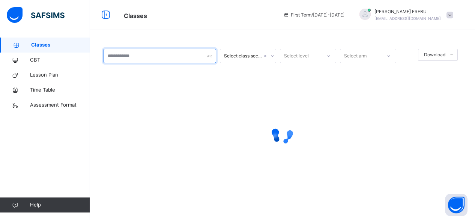
click at [110, 59] on input "text" at bounding box center [160, 56] width 113 height 14
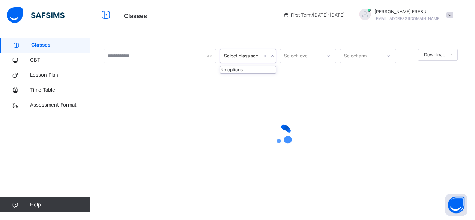
click at [274, 56] on icon at bounding box center [272, 56] width 5 height 8
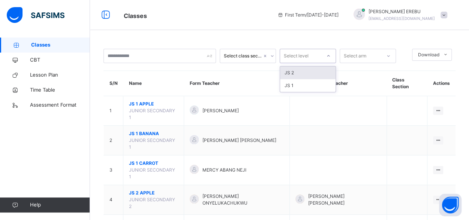
click at [328, 53] on icon at bounding box center [328, 56] width 5 height 8
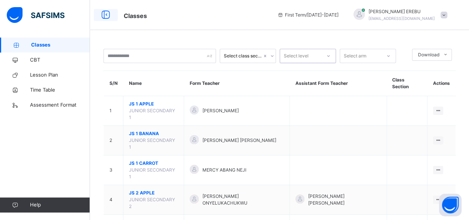
click at [105, 15] on icon at bounding box center [105, 15] width 13 height 14
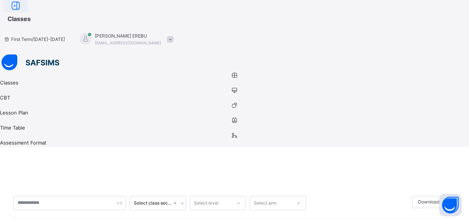
click at [22, 13] on icon at bounding box center [15, 6] width 13 height 14
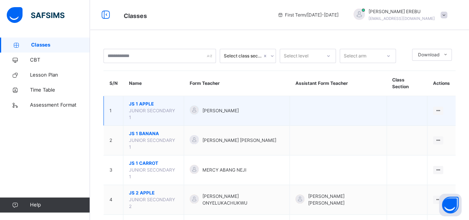
click at [284, 105] on div "[PERSON_NAME]" at bounding box center [237, 110] width 94 height 11
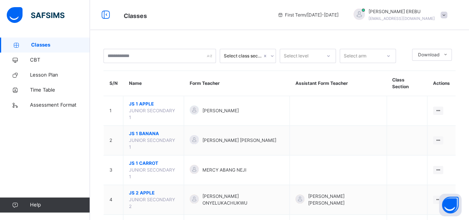
click at [42, 47] on span "Classes" at bounding box center [60, 45] width 59 height 8
click at [50, 45] on span "Classes" at bounding box center [60, 45] width 59 height 8
click at [44, 43] on span "Classes" at bounding box center [60, 45] width 59 height 8
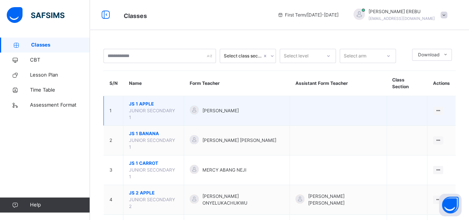
click at [352, 102] on td at bounding box center [338, 111] width 97 height 30
click at [444, 107] on div at bounding box center [438, 111] width 10 height 8
click at [433, 122] on div "View Class" at bounding box center [428, 126] width 23 height 8
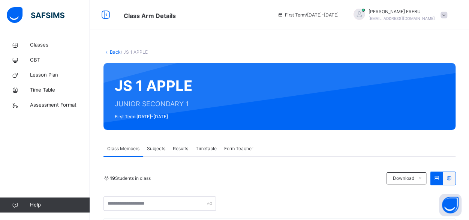
scroll to position [192, 0]
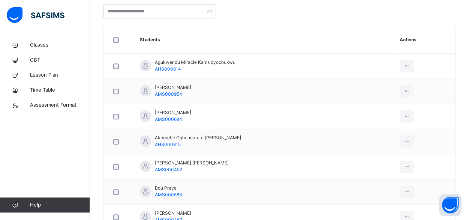
click at [468, 36] on div "Back / JS 1 APPLE JS 1 APPLE JUNIOR SECONDARY 1 First Term [DATE]-[DATE] Class …" at bounding box center [279, 208] width 379 height 727
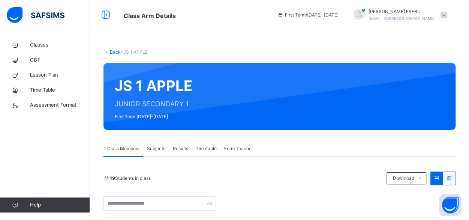
click at [161, 149] on span "Subjects" at bounding box center [156, 148] width 18 height 7
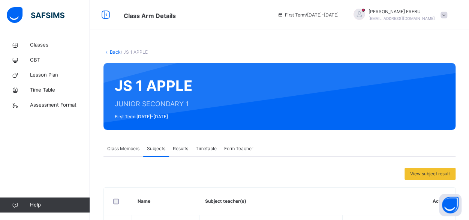
click at [138, 148] on span "Class Members" at bounding box center [123, 148] width 32 height 7
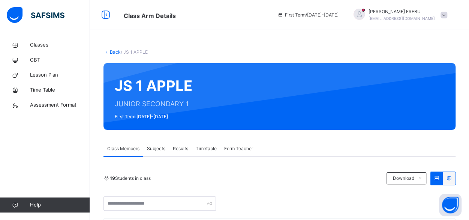
scroll to position [192, 0]
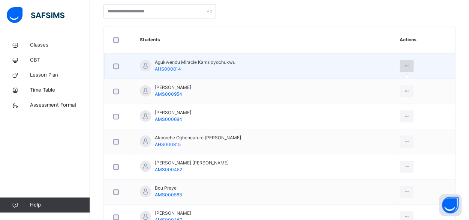
click at [409, 65] on icon at bounding box center [407, 66] width 6 height 7
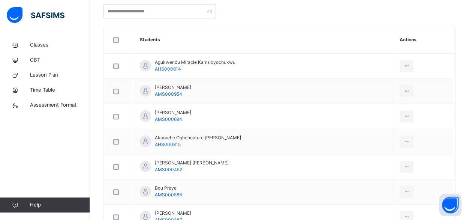
scroll to position [0, 0]
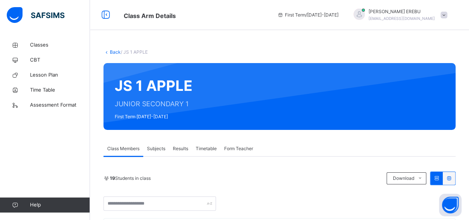
click at [158, 152] on div "Subjects" at bounding box center [156, 148] width 26 height 15
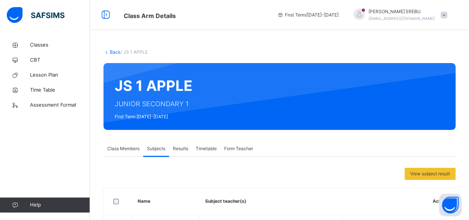
scroll to position [192, 0]
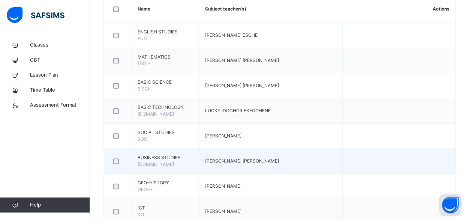
click at [241, 162] on span "[PERSON_NAME] [PERSON_NAME]" at bounding box center [242, 161] width 74 height 6
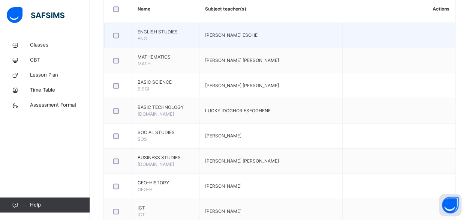
drag, startPoint x: 433, startPoint y: 36, endPoint x: 438, endPoint y: 30, distance: 7.7
click at [438, 30] on td at bounding box center [399, 35] width 113 height 25
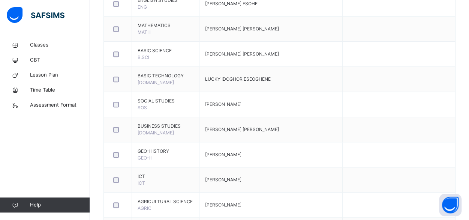
scroll to position [232, 0]
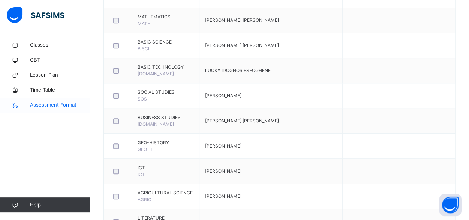
click at [33, 104] on span "Assessment Format" at bounding box center [60, 105] width 60 height 8
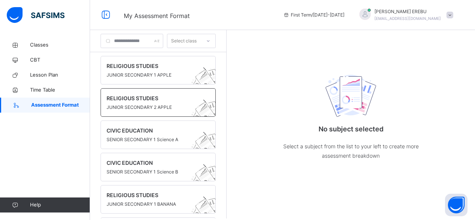
click at [134, 102] on span at bounding box center [151, 103] width 89 height 2
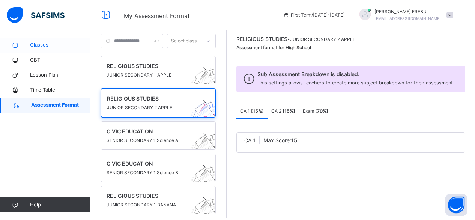
click at [50, 44] on span "Classes" at bounding box center [60, 45] width 60 height 8
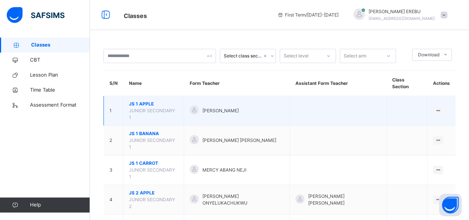
click at [161, 108] on span "JUNIOR SECONDARY 1" at bounding box center [152, 114] width 46 height 12
click at [430, 122] on div "View Class" at bounding box center [428, 126] width 23 height 8
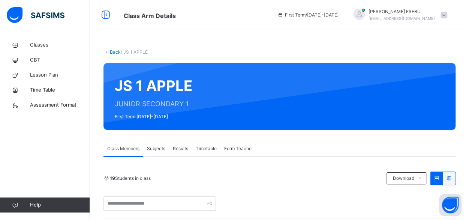
scroll to position [192, 0]
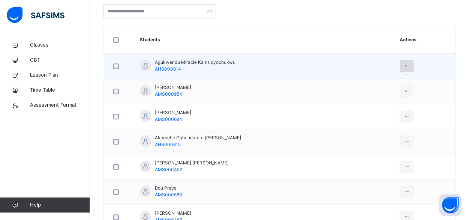
click at [410, 65] on icon at bounding box center [407, 66] width 6 height 7
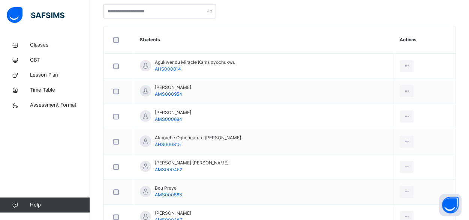
scroll to position [0, 0]
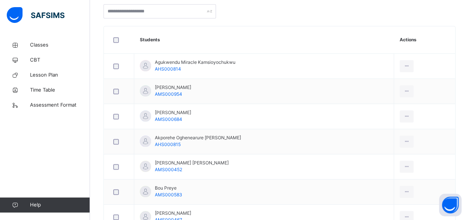
click at [467, 40] on div "Back / JS 1 APPLE JS 1 APPLE JUNIOR SECONDARY 1 First Term [DATE]-[DATE] Class …" at bounding box center [279, 208] width 379 height 727
click at [469, 40] on div "Back / JS 1 APPLE JS 1 APPLE JUNIOR SECONDARY 1 First Term [DATE]-[DATE] Class …" at bounding box center [279, 208] width 379 height 727
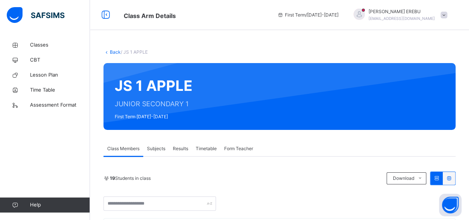
click at [242, 147] on span "Form Teacher" at bounding box center [238, 148] width 29 height 7
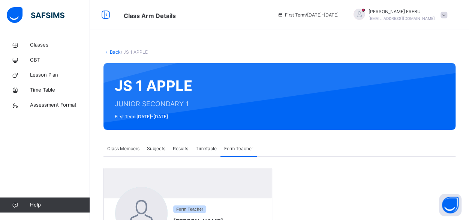
click at [123, 152] on div "Class Members" at bounding box center [124, 148] width 40 height 15
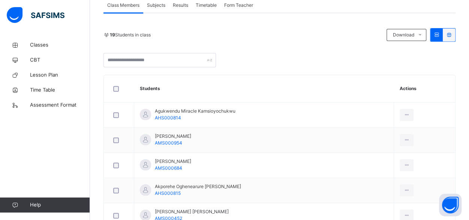
scroll to position [140, 0]
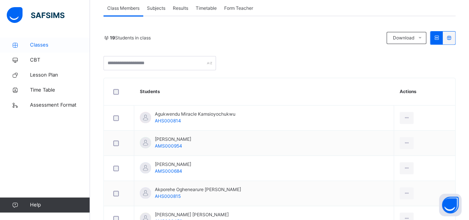
click at [62, 47] on span "Classes" at bounding box center [60, 45] width 60 height 8
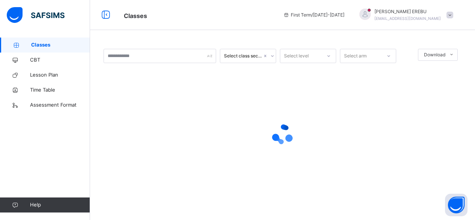
click at [45, 44] on span "Classes" at bounding box center [60, 45] width 59 height 8
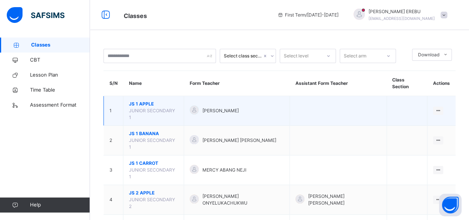
click at [118, 97] on td "1" at bounding box center [114, 111] width 20 height 30
click at [423, 120] on li "View Class" at bounding box center [423, 126] width 41 height 14
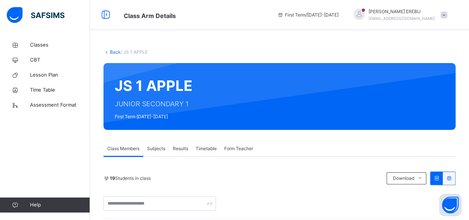
click at [194, 173] on div "19 Students in class Download Pdf Report Excel Report" at bounding box center [280, 178] width 352 height 14
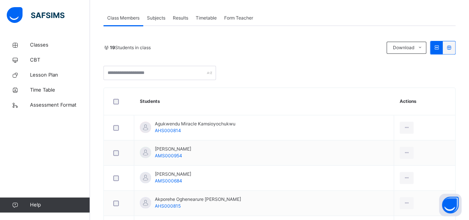
scroll to position [135, 0]
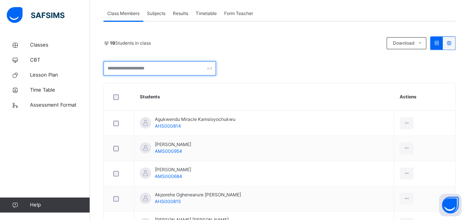
click at [208, 63] on input "text" at bounding box center [160, 68] width 113 height 14
click at [157, 14] on span "Subjects" at bounding box center [156, 13] width 18 height 7
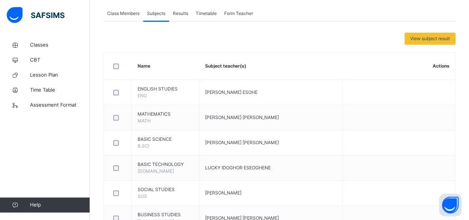
click at [179, 12] on span "Results" at bounding box center [180, 13] width 15 height 7
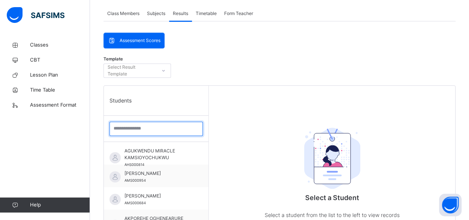
click at [191, 128] on input "search" at bounding box center [156, 129] width 93 height 14
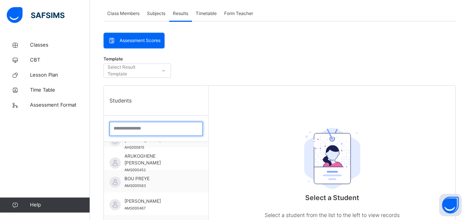
scroll to position [0, 0]
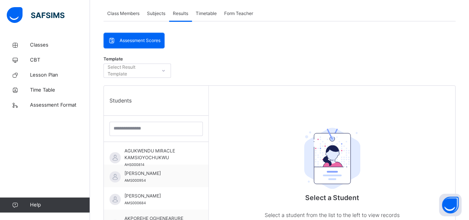
click at [113, 14] on span "Class Members" at bounding box center [123, 13] width 32 height 7
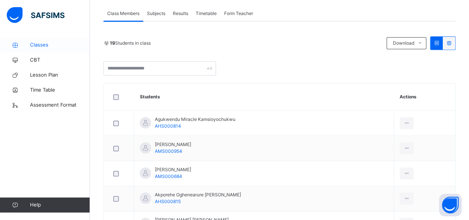
click at [46, 42] on span "Classes" at bounding box center [60, 45] width 60 height 8
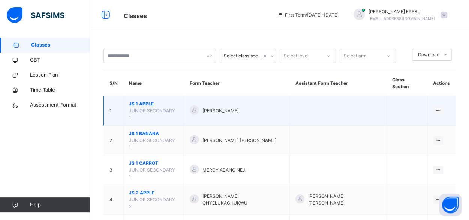
click at [168, 101] on span "JS 1 APPLE" at bounding box center [153, 104] width 49 height 7
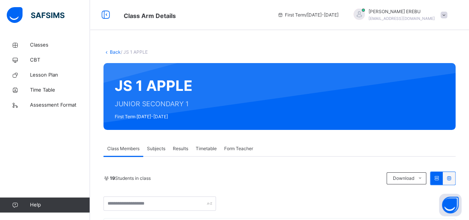
click at [158, 150] on span "Subjects" at bounding box center [156, 148] width 18 height 7
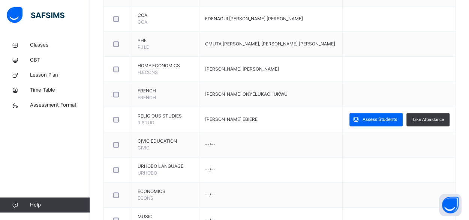
scroll to position [489, 0]
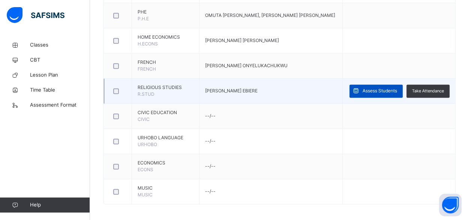
click at [385, 93] on div "Assess Students" at bounding box center [376, 90] width 53 height 13
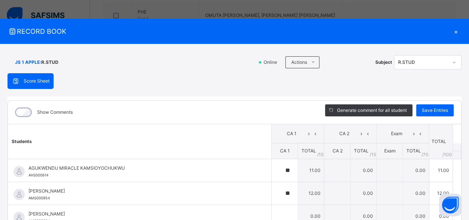
type input "**"
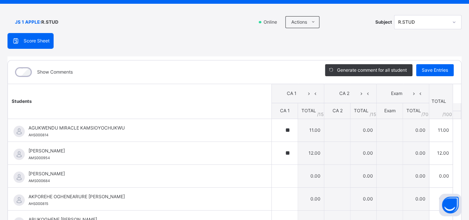
scroll to position [0, 0]
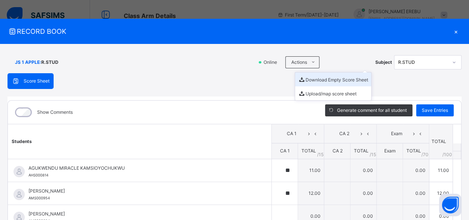
click at [309, 80] on li "Download Empty Score Sheet" at bounding box center [333, 79] width 76 height 14
